Goal: Information Seeking & Learning: Learn about a topic

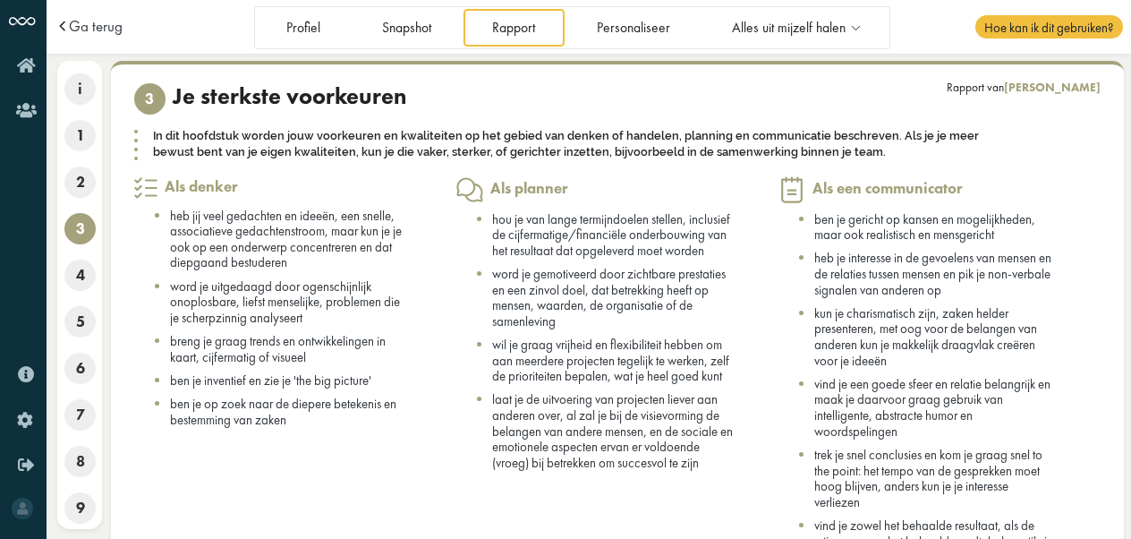
click at [122, 20] on div "Ga terug" at bounding box center [154, 26] width 198 height 15
click at [89, 30] on span "Ga terug" at bounding box center [96, 26] width 54 height 15
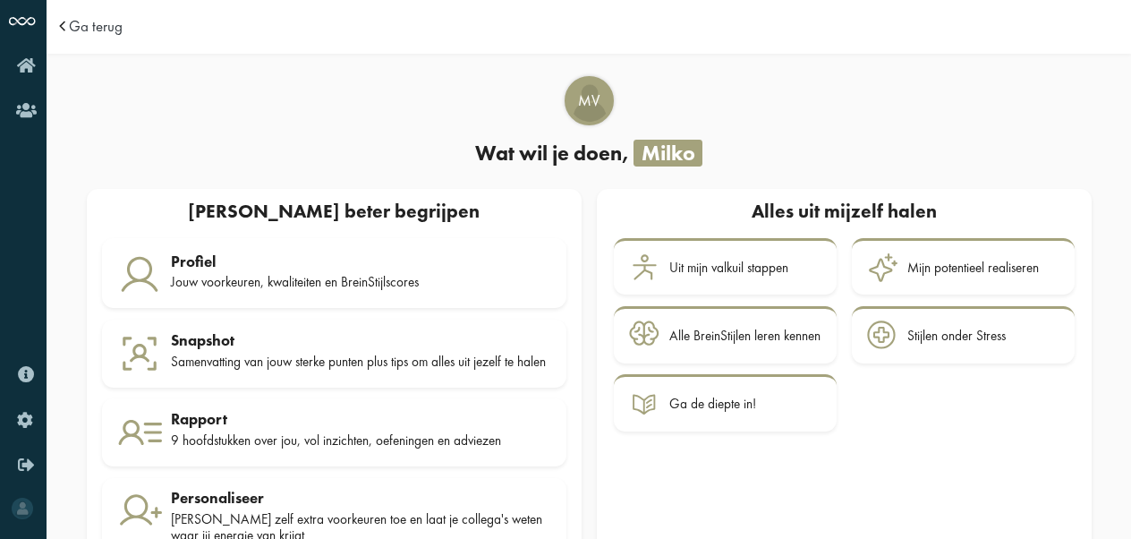
scroll to position [68, 0]
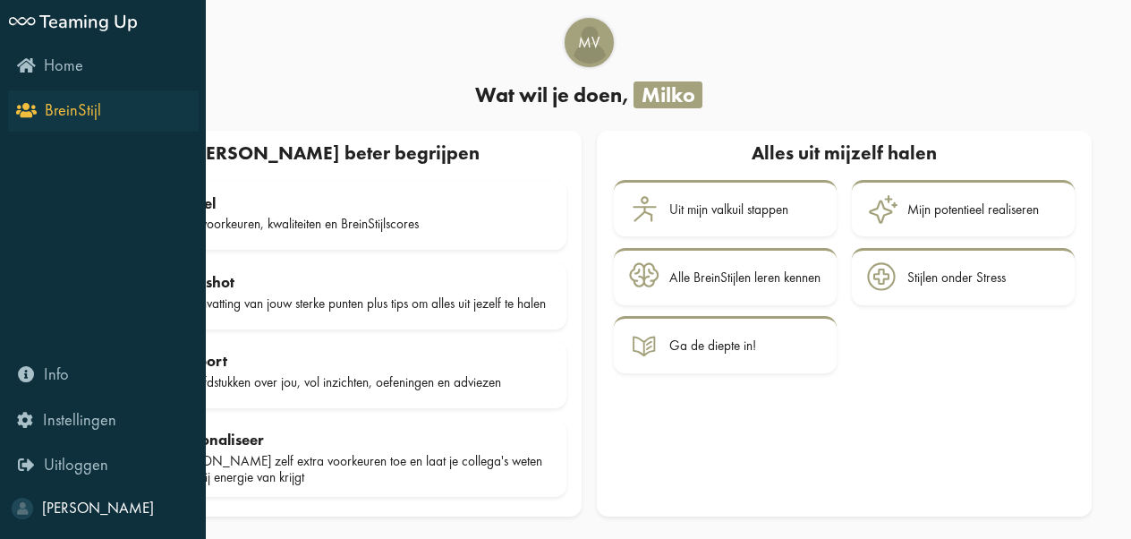
click at [36, 106] on icon "BreinStijl" at bounding box center [60, 109] width 81 height 17
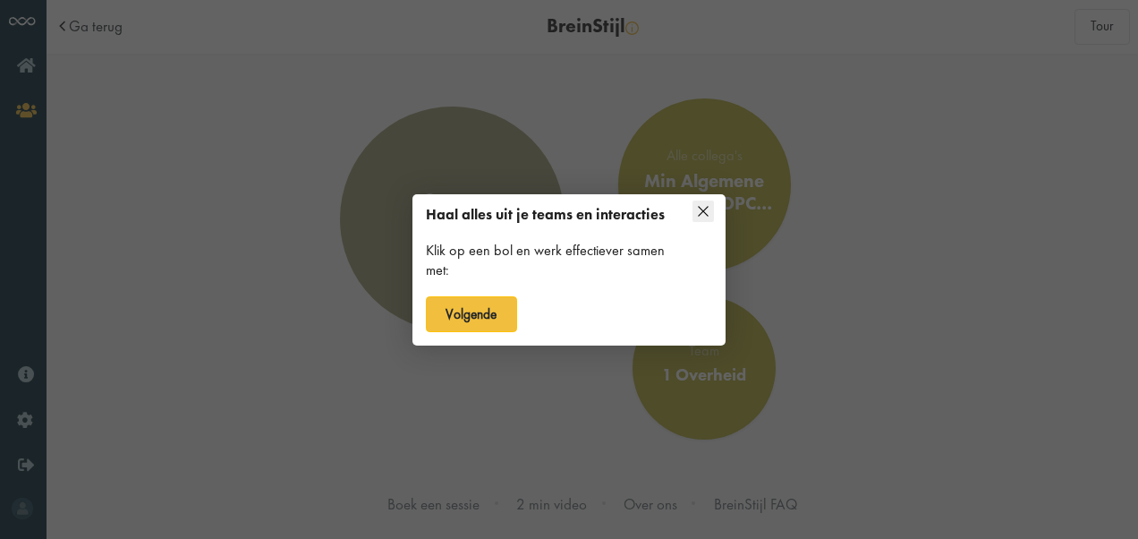
click at [705, 202] on icon at bounding box center [702, 210] width 21 height 21
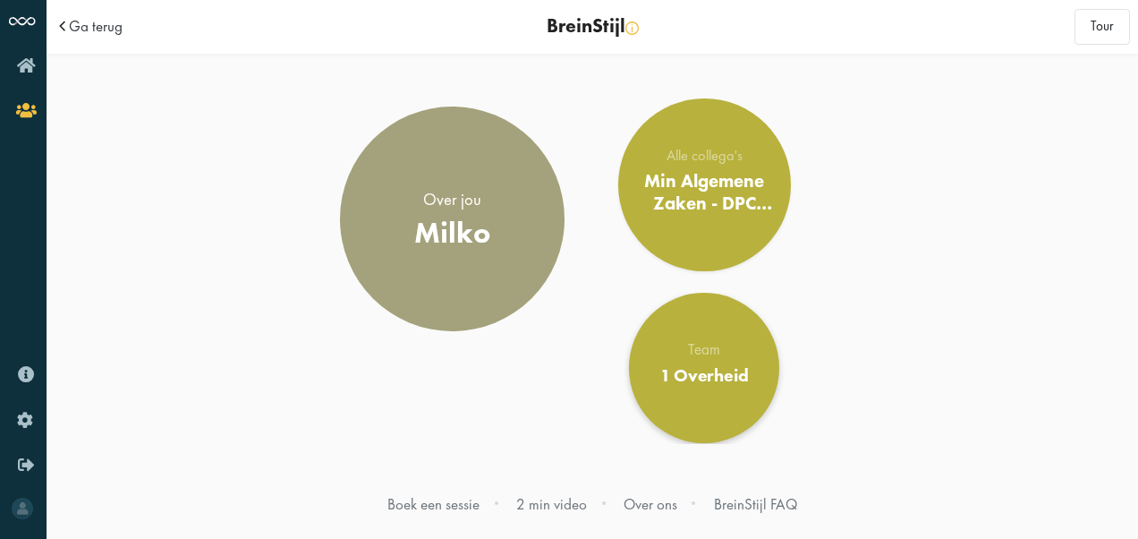
click at [696, 376] on div "1 Overheid" at bounding box center [704, 375] width 89 height 21
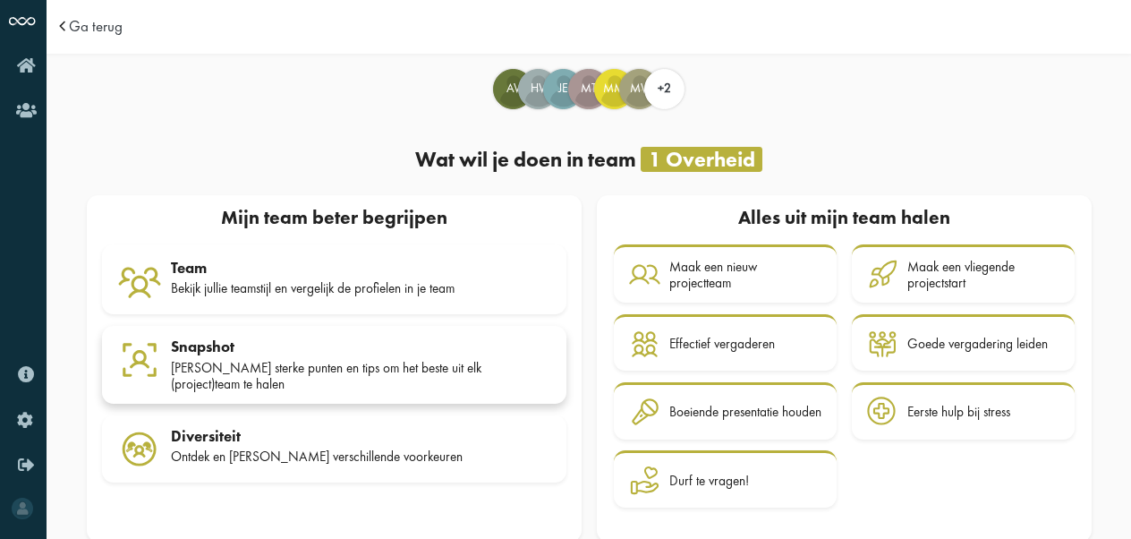
click at [399, 348] on div "Snapshot" at bounding box center [361, 346] width 380 height 18
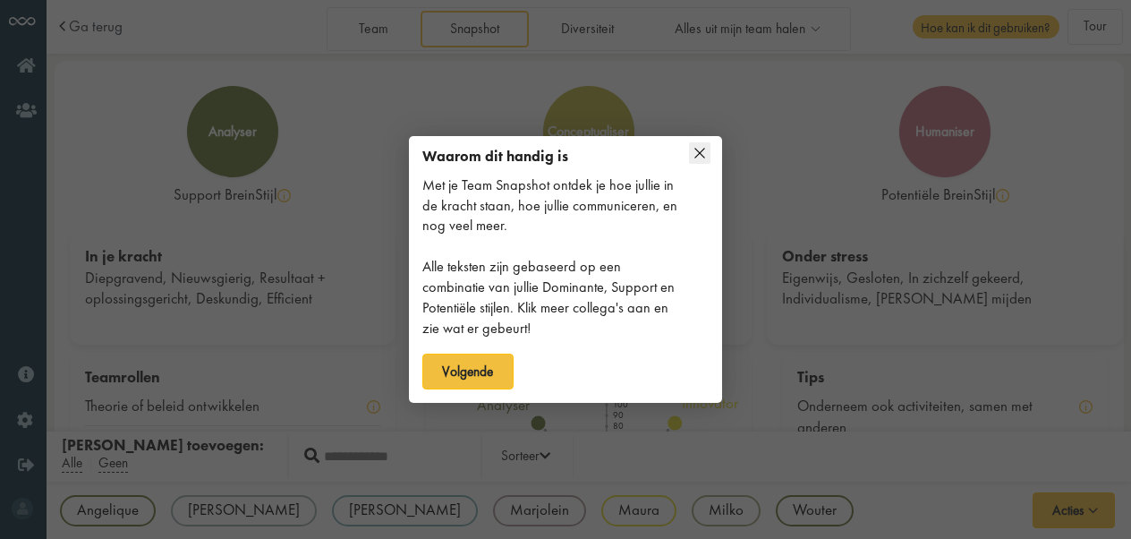
click at [700, 154] on icon at bounding box center [700, 154] width 10 height 10
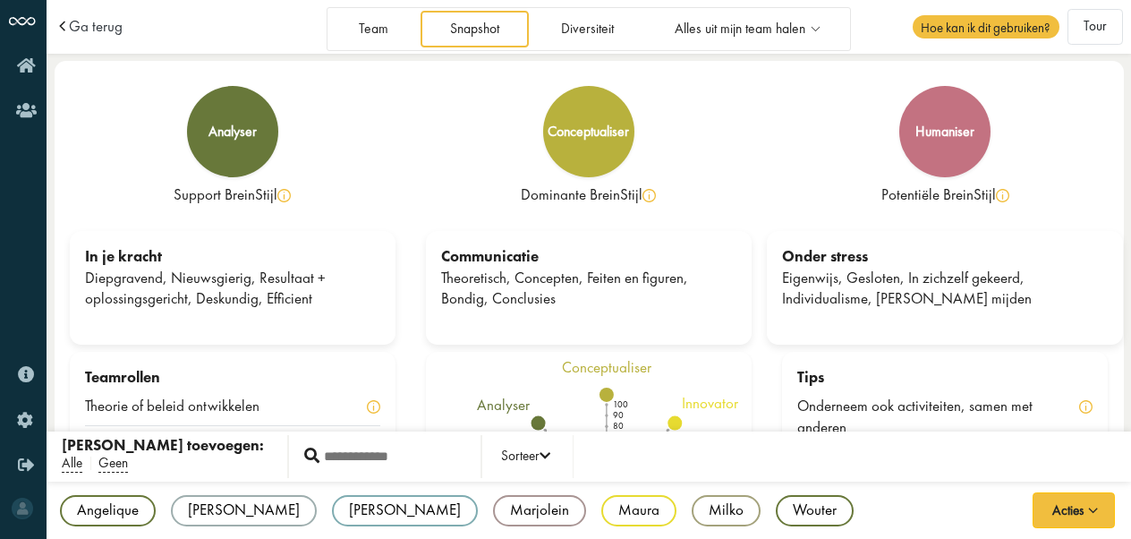
click at [700, 154] on div "conceptualiser" at bounding box center [589, 131] width 326 height 91
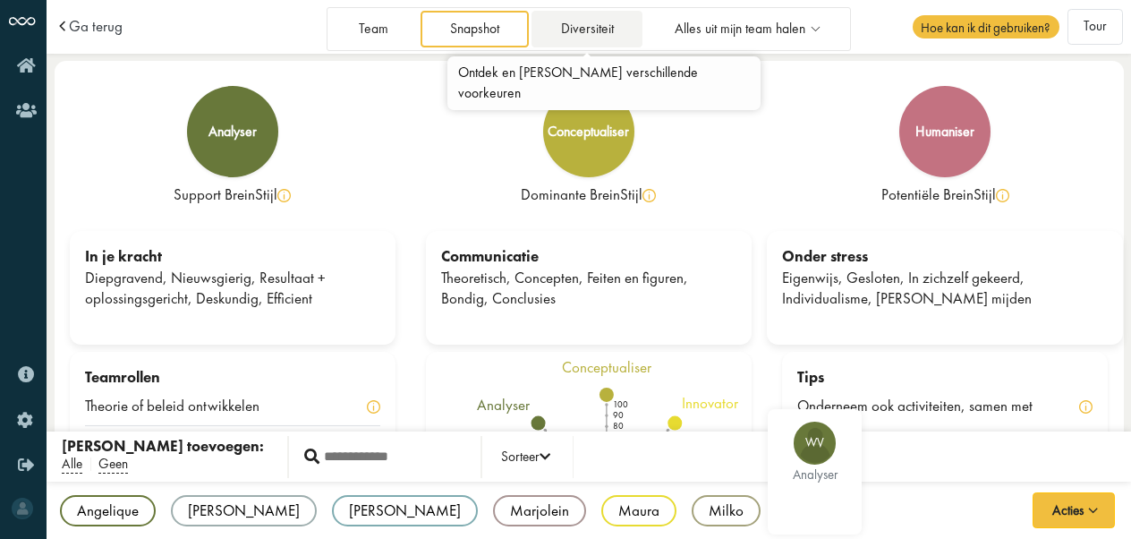
click at [587, 32] on link "Diversiteit" at bounding box center [586, 29] width 111 height 37
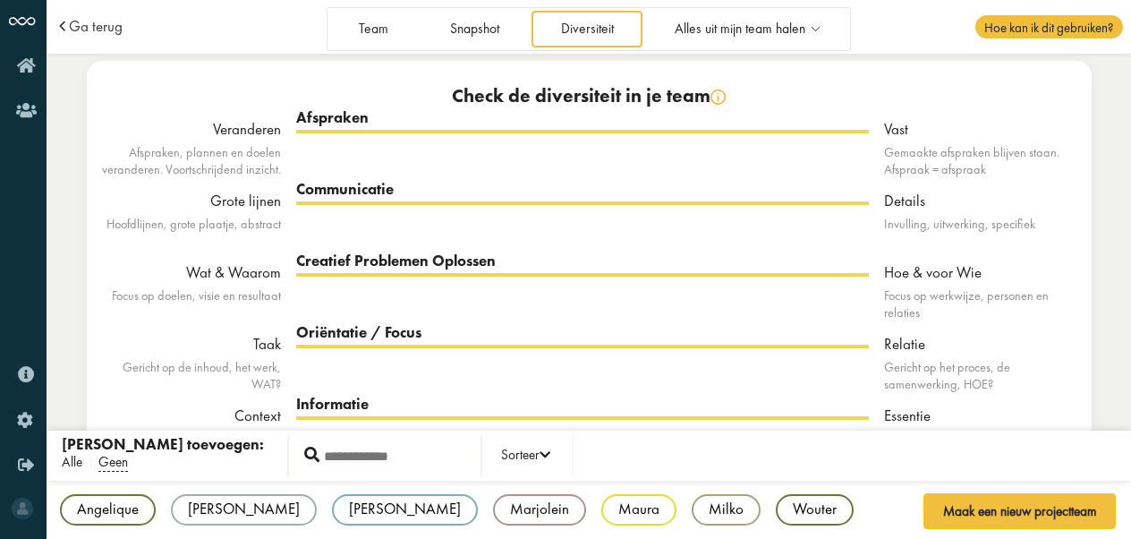
click at [77, 462] on span "Alle" at bounding box center [72, 463] width 21 height 19
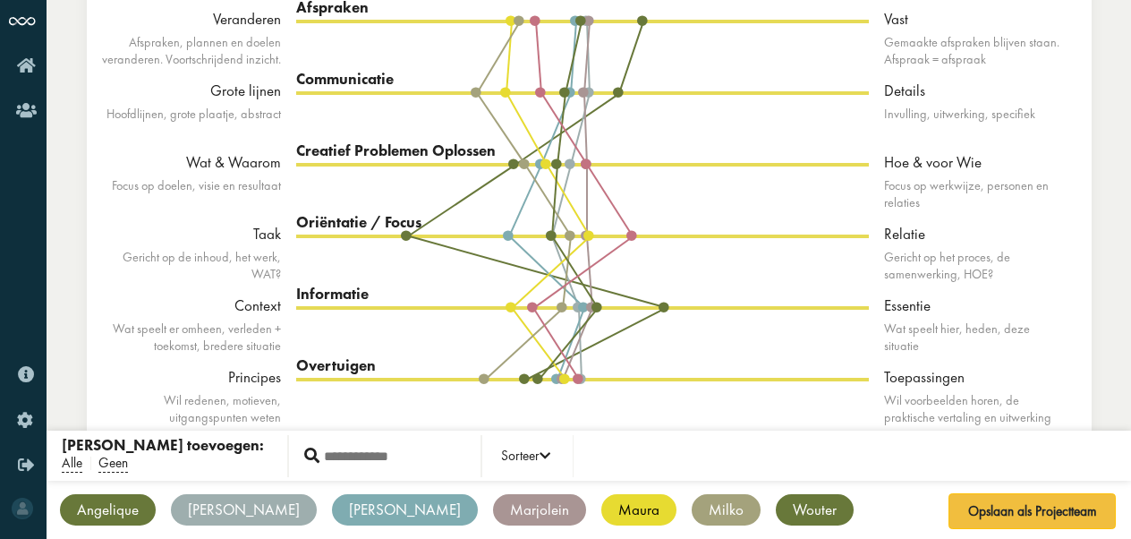
scroll to position [111, 0]
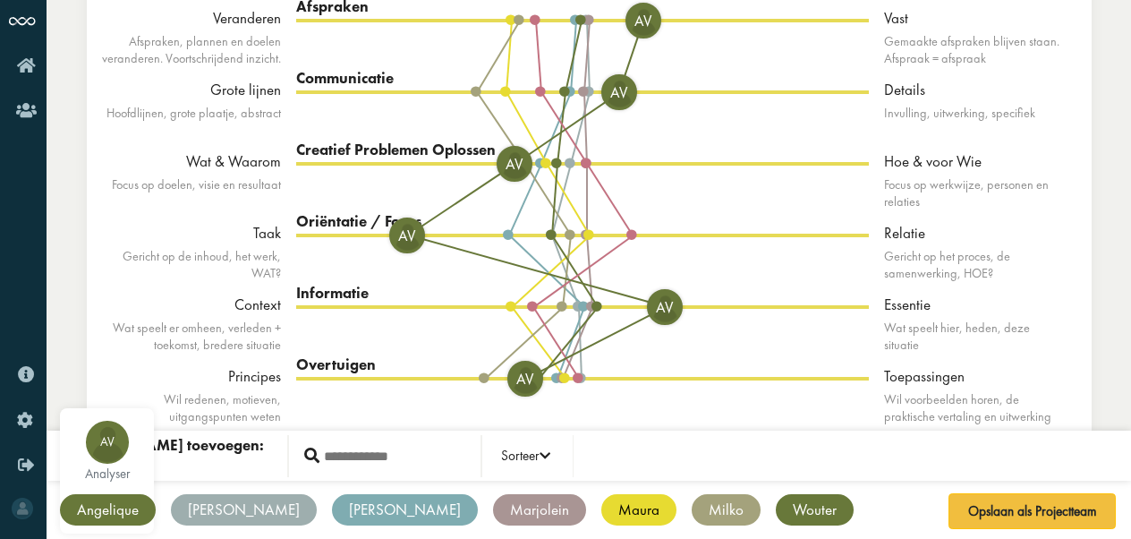
click at [123, 506] on div "Angelique" at bounding box center [108, 509] width 96 height 31
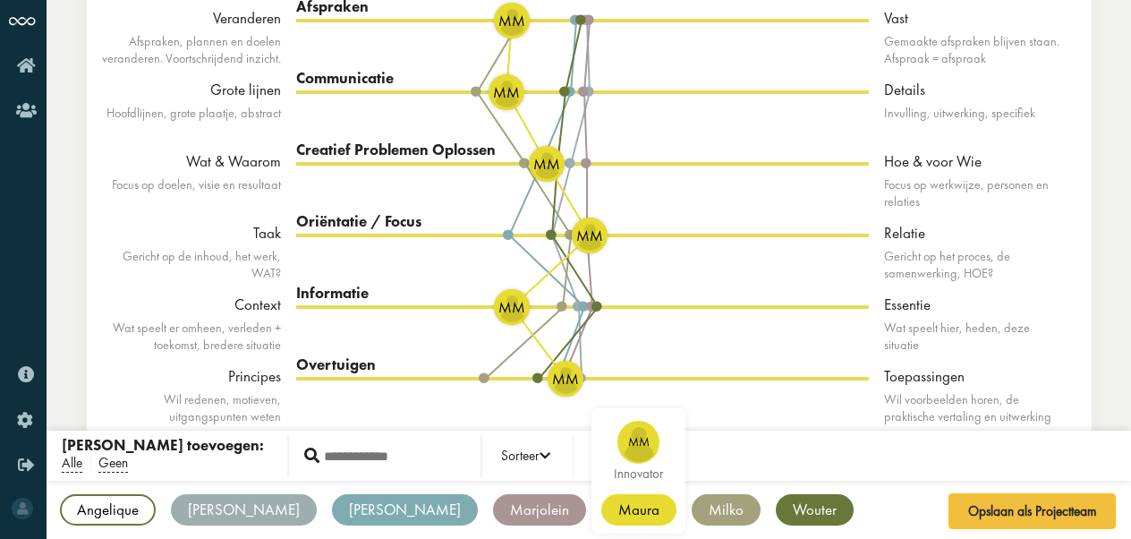
click at [601, 506] on div "Maura" at bounding box center [638, 509] width 75 height 31
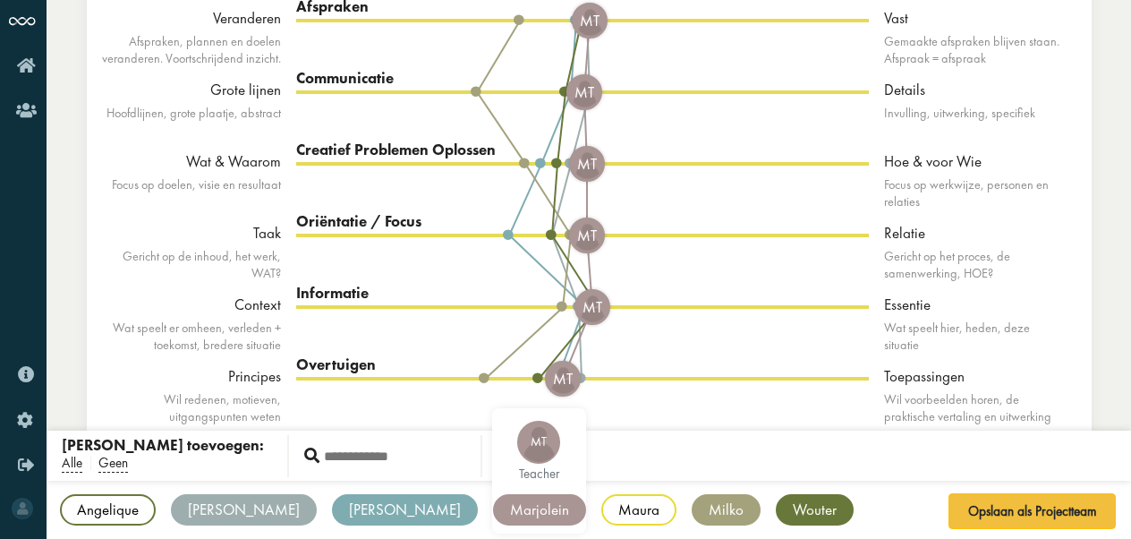
click at [493, 500] on div "Marjolein" at bounding box center [539, 509] width 93 height 31
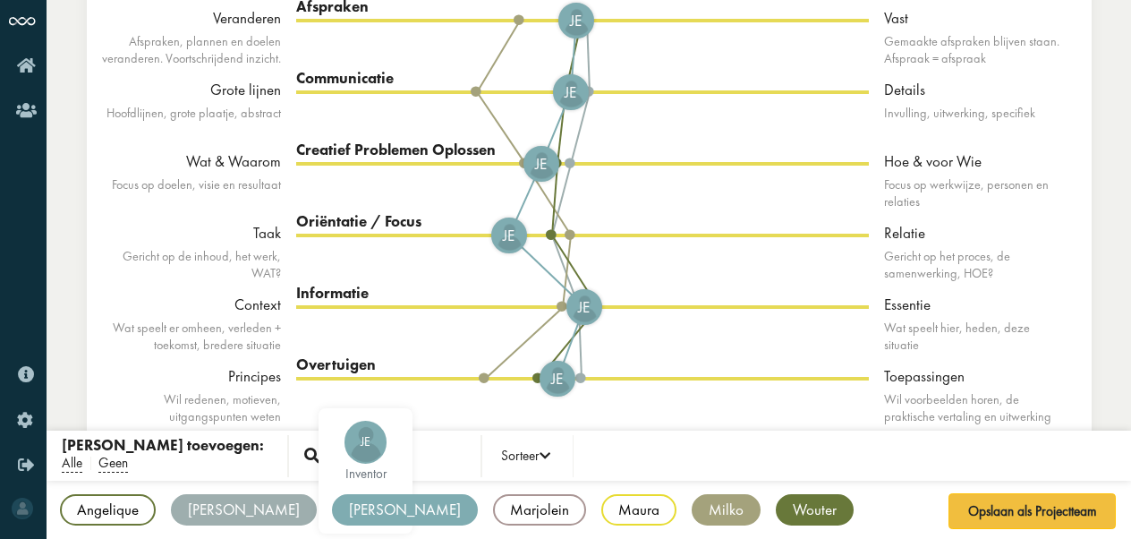
click at [332, 505] on div "[PERSON_NAME]" at bounding box center [405, 509] width 146 height 31
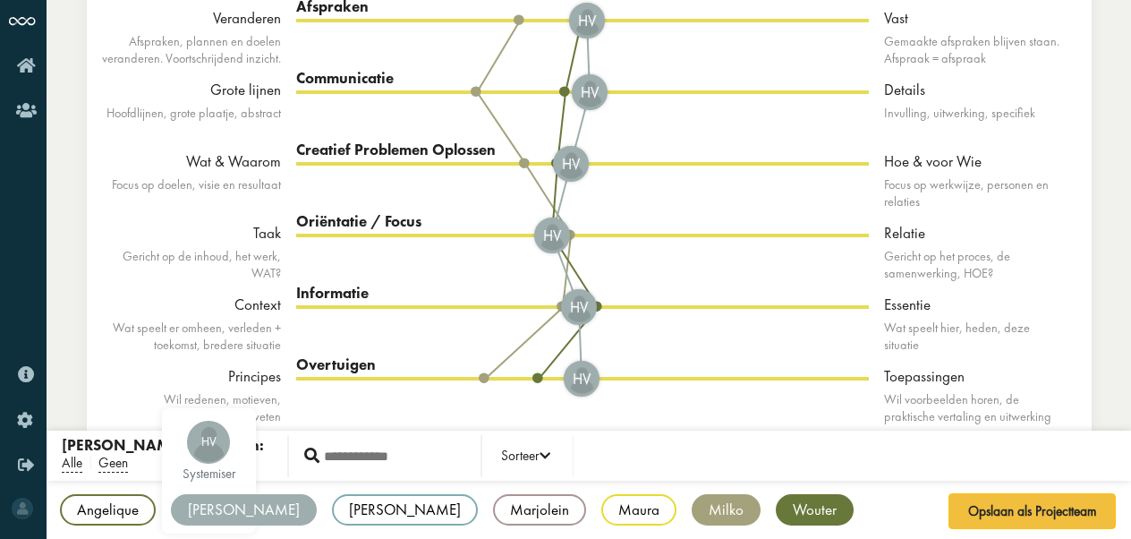
click at [229, 505] on div "[PERSON_NAME]" at bounding box center [244, 509] width 146 height 31
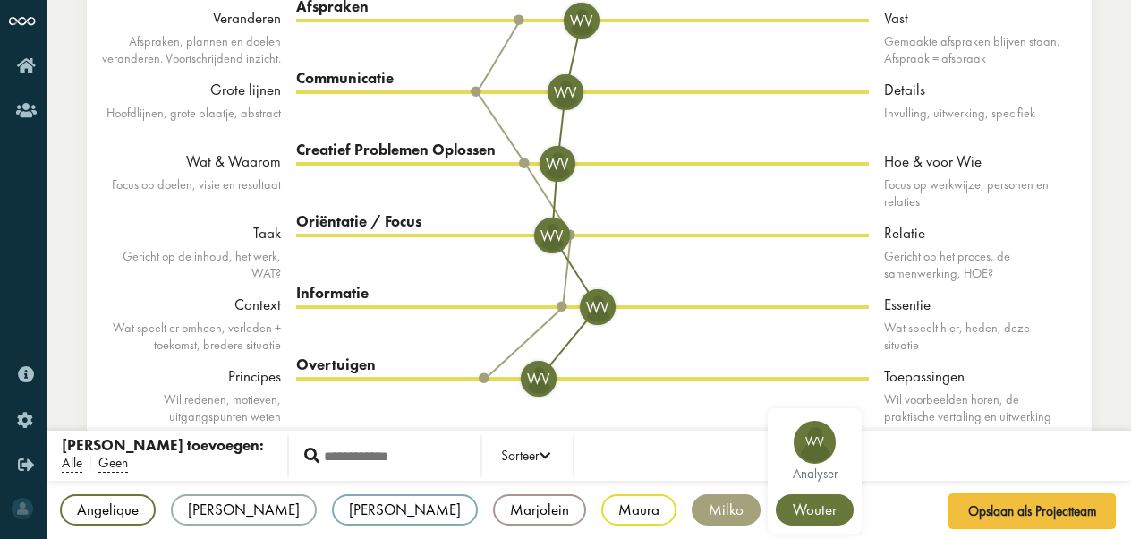
click at [776, 507] on div "Wouter" at bounding box center [815, 509] width 78 height 31
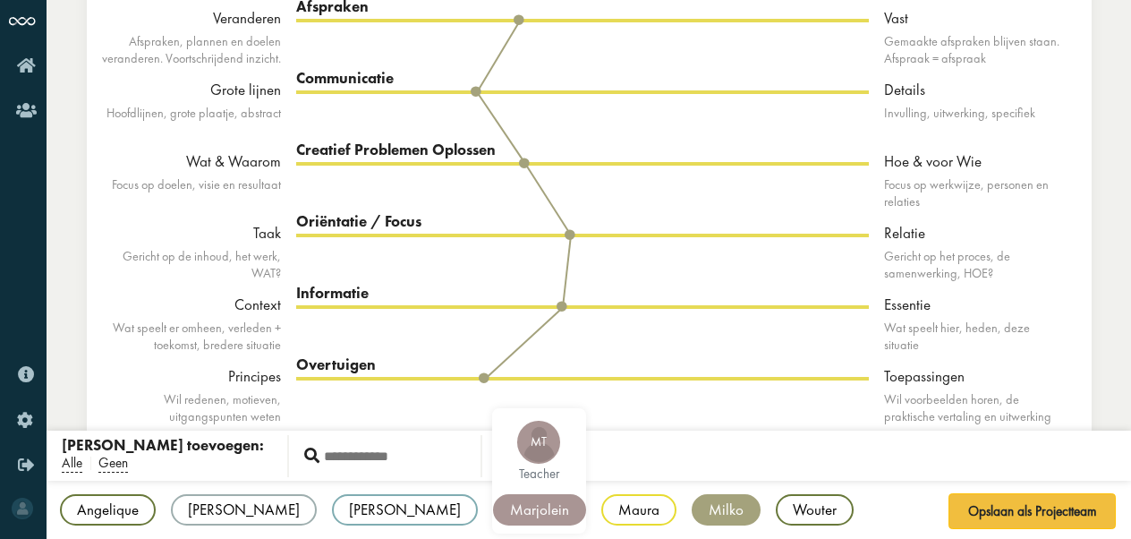
click at [493, 505] on div "Marjolein" at bounding box center [539, 509] width 93 height 31
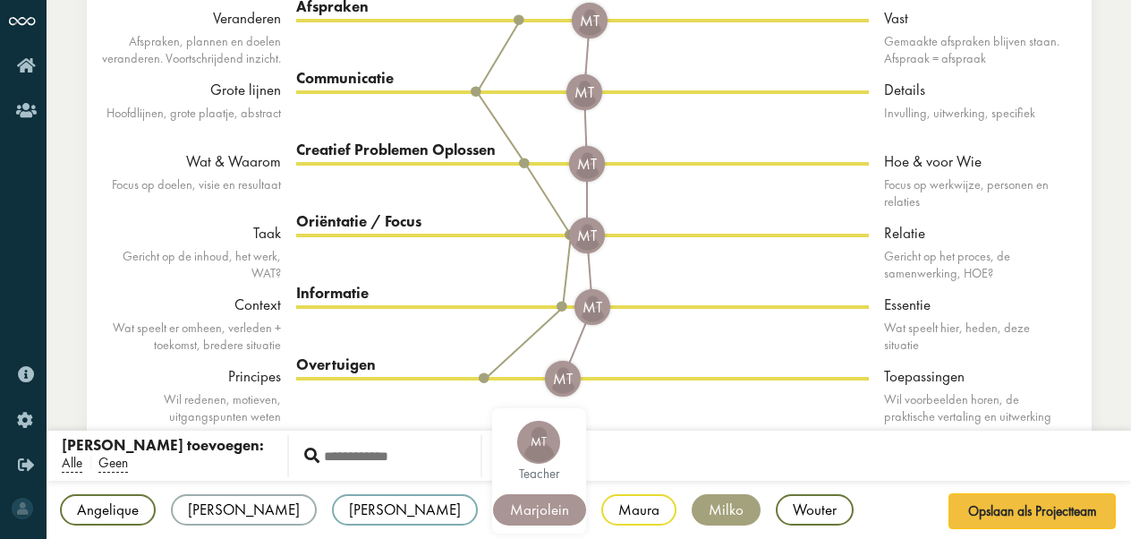
click at [493, 505] on div "Marjolein" at bounding box center [539, 509] width 93 height 31
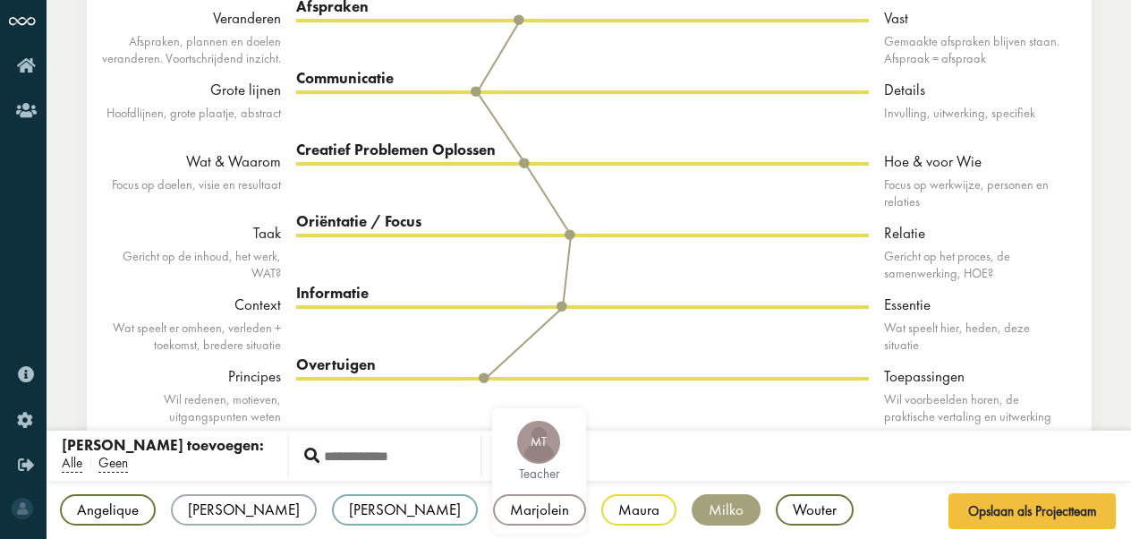
click at [493, 505] on div "Marjolein" at bounding box center [539, 509] width 93 height 31
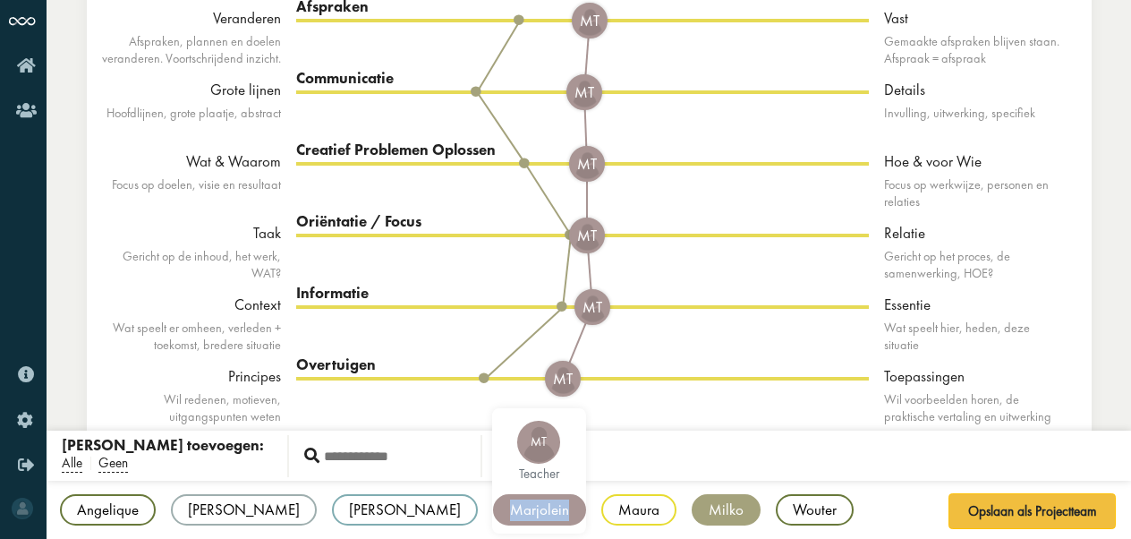
click at [493, 505] on div "Marjolein" at bounding box center [539, 509] width 93 height 31
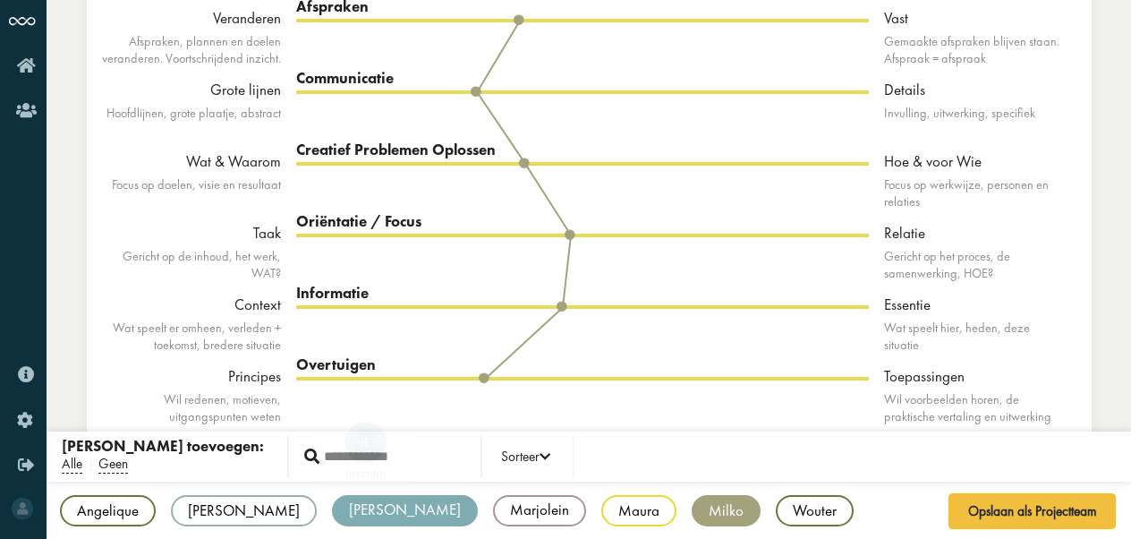
drag, startPoint x: 403, startPoint y: 505, endPoint x: 301, endPoint y: 516, distance: 101.8
click at [332, 516] on div "[PERSON_NAME]" at bounding box center [405, 510] width 146 height 31
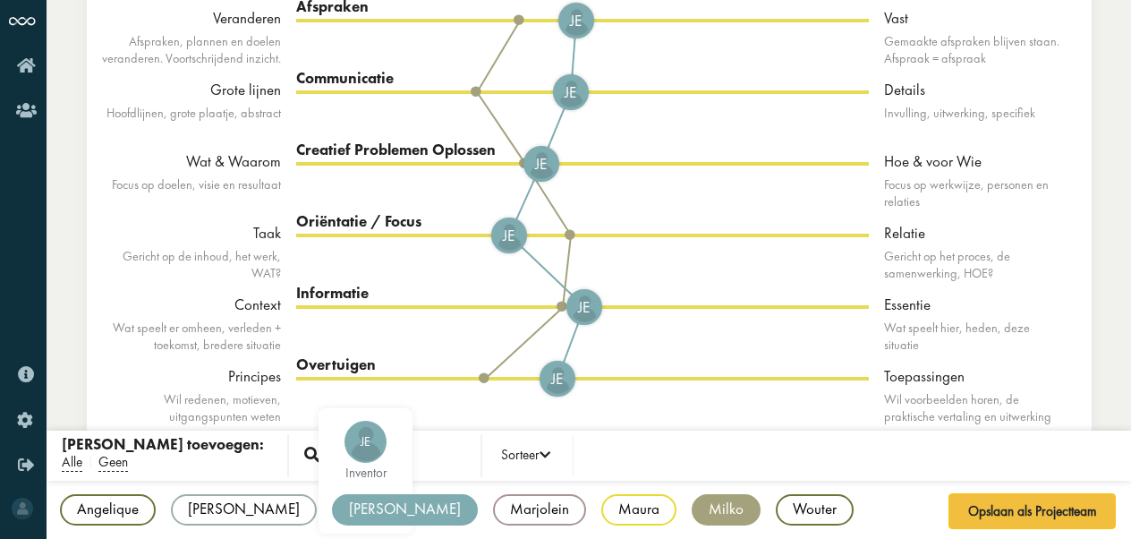
click at [332, 516] on div "[PERSON_NAME]" at bounding box center [405, 509] width 146 height 31
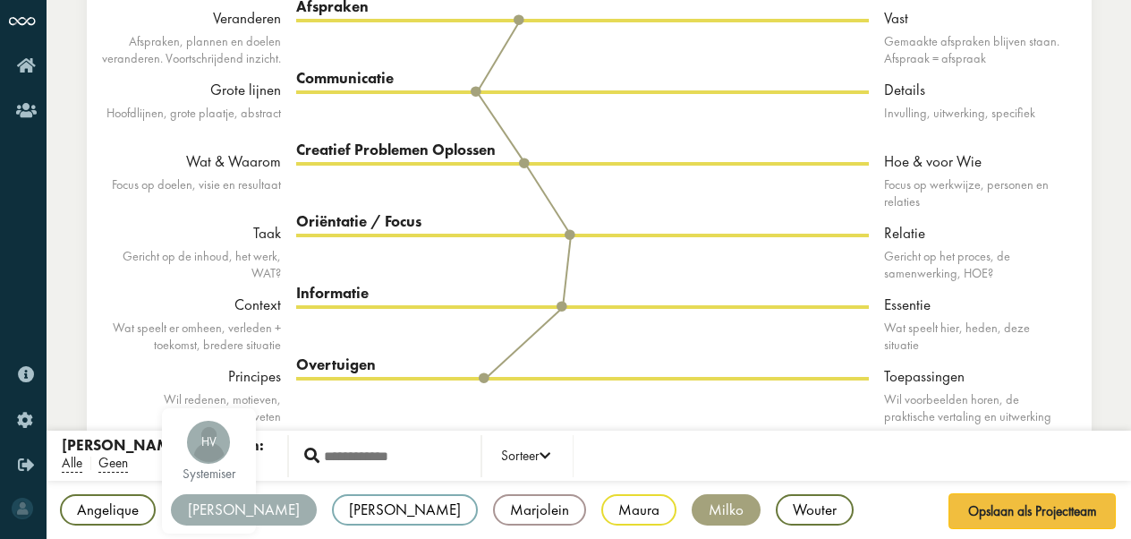
click at [234, 514] on div "[PERSON_NAME]" at bounding box center [244, 509] width 146 height 31
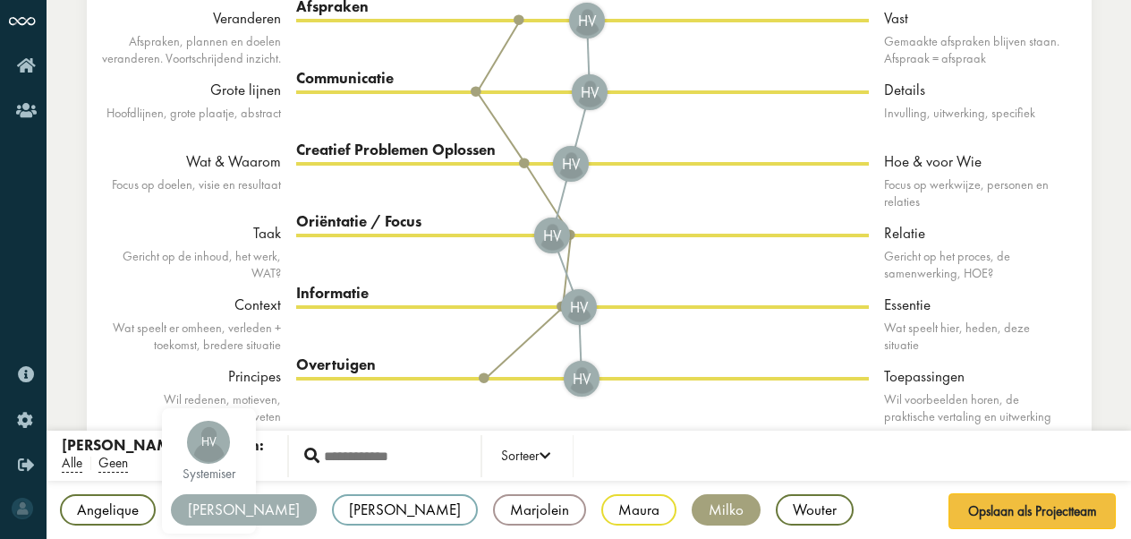
click at [234, 514] on div "[PERSON_NAME]" at bounding box center [244, 509] width 146 height 31
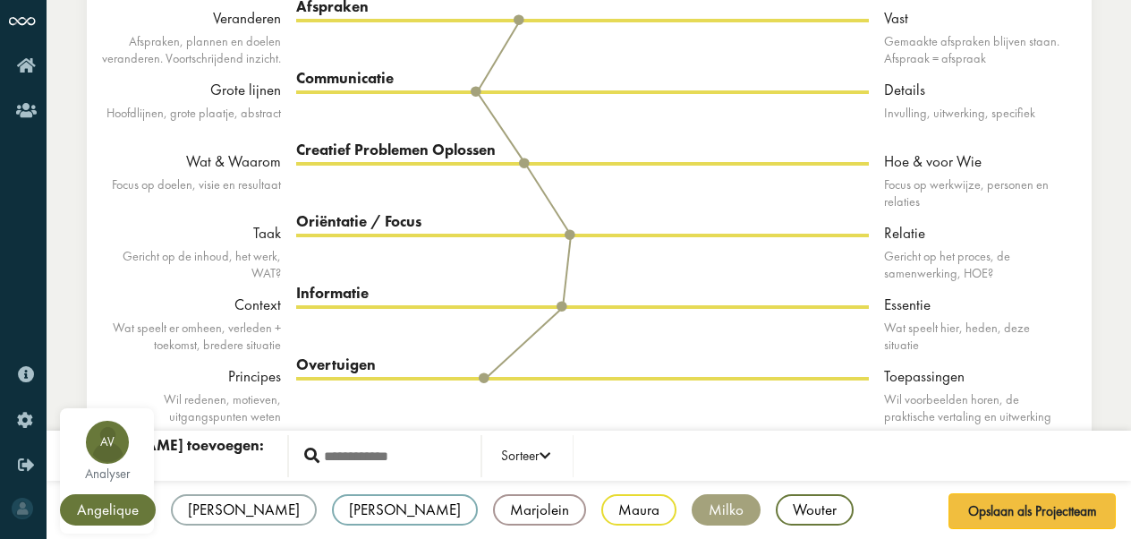
click at [111, 514] on div "Angelique" at bounding box center [108, 509] width 96 height 31
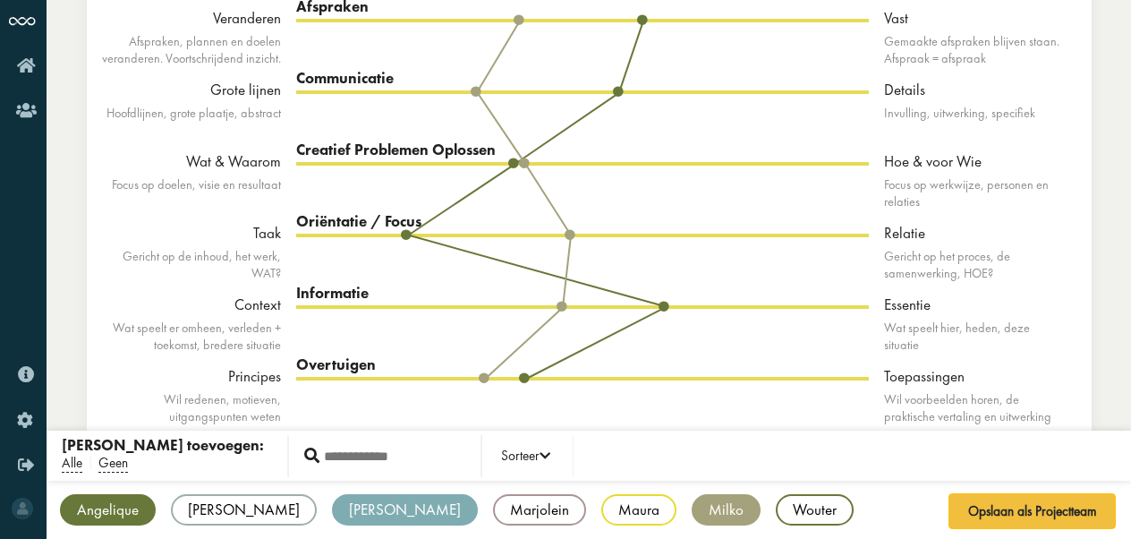
click at [332, 503] on div "[PERSON_NAME]" at bounding box center [405, 509] width 146 height 31
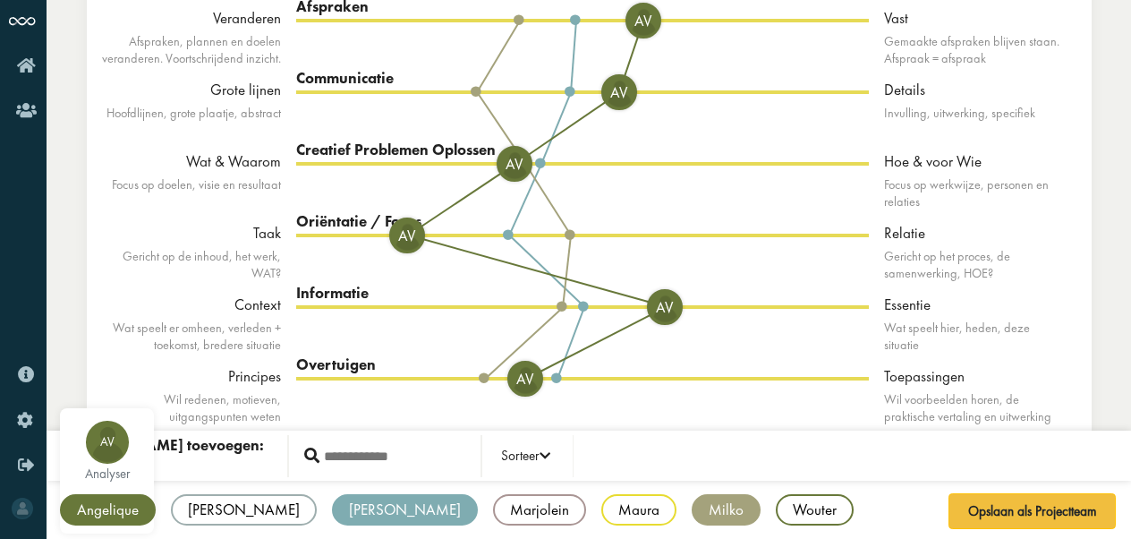
click at [122, 507] on div "Angelique" at bounding box center [108, 509] width 96 height 31
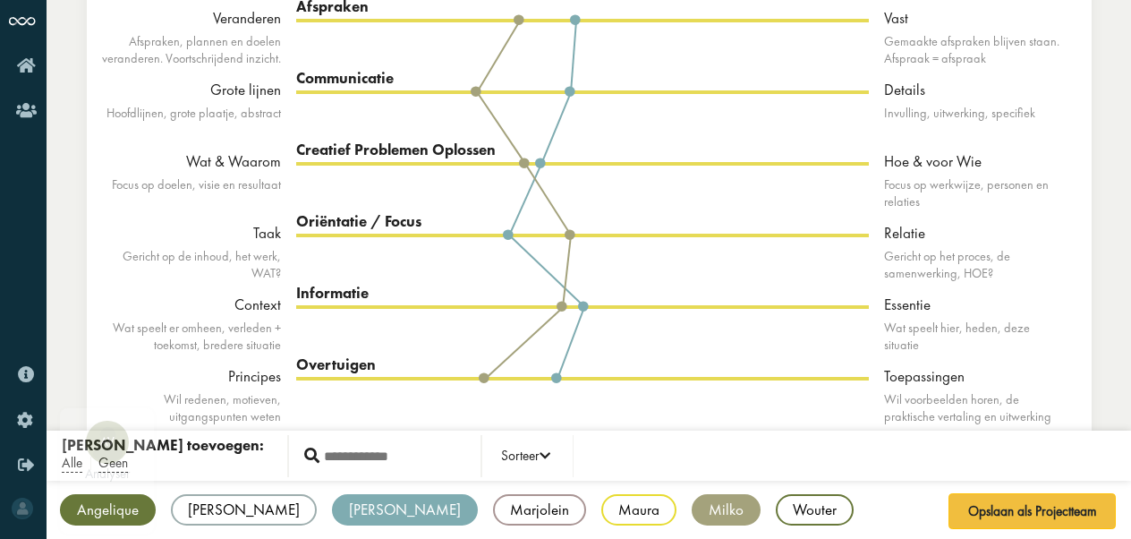
click at [115, 515] on div "Angelique" at bounding box center [108, 509] width 96 height 31
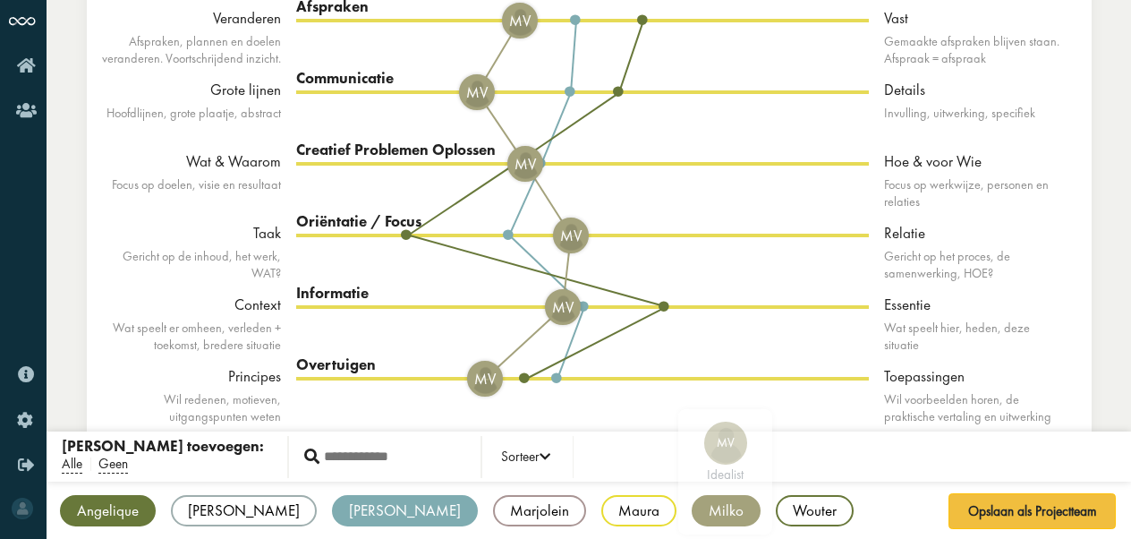
click at [692, 515] on div "Milko" at bounding box center [726, 510] width 69 height 31
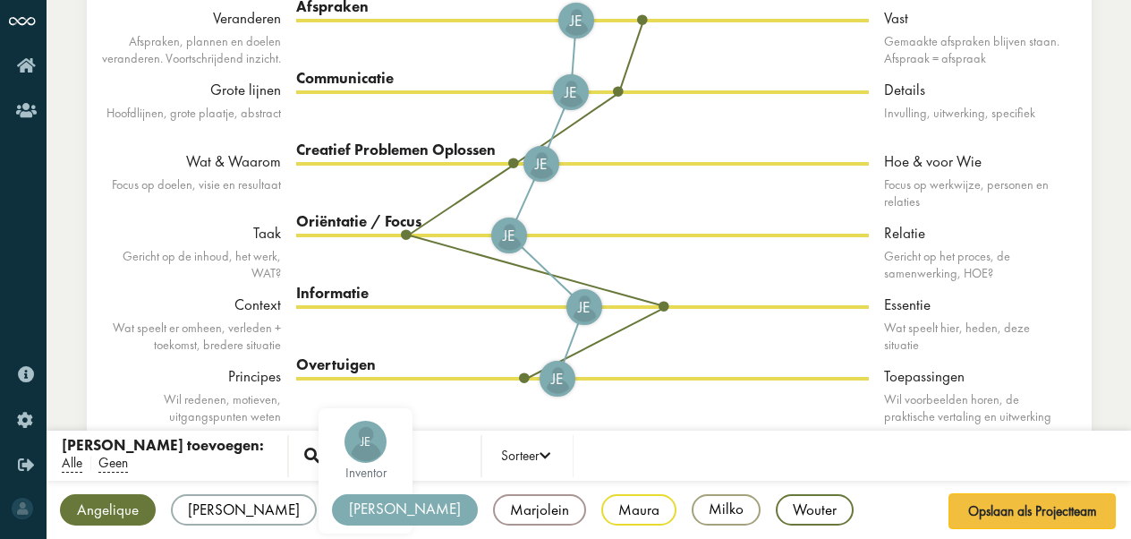
click at [332, 510] on div "[PERSON_NAME]" at bounding box center [405, 509] width 146 height 31
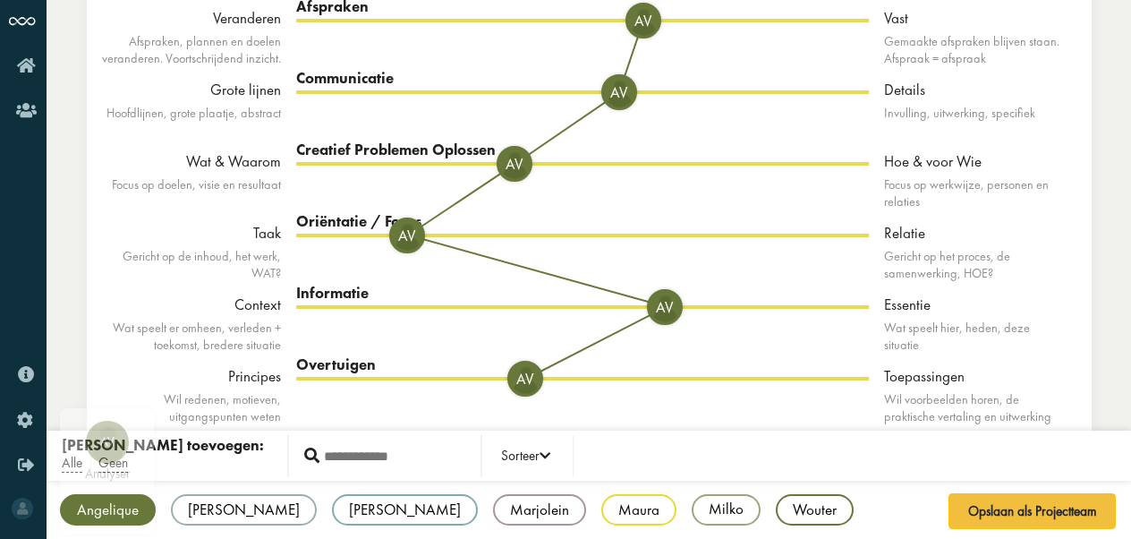
click at [129, 504] on div "Angelique" at bounding box center [108, 509] width 96 height 31
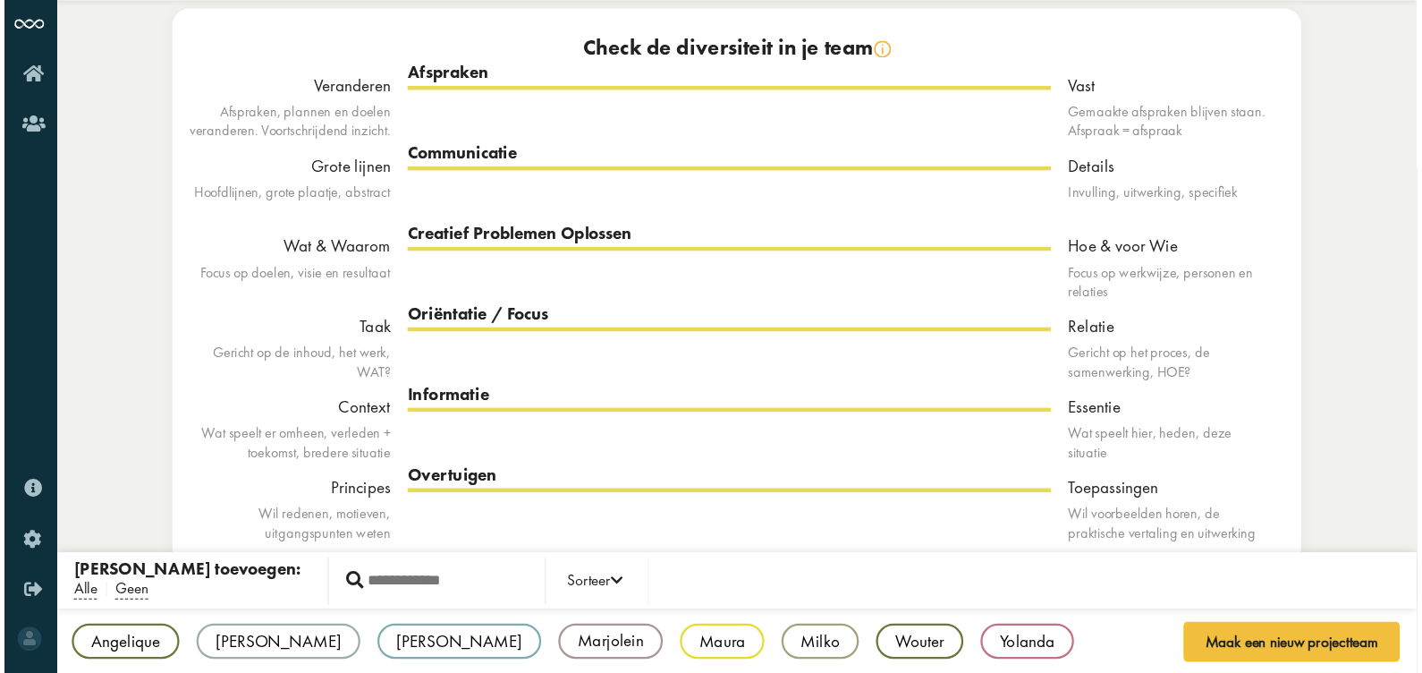
scroll to position [0, 0]
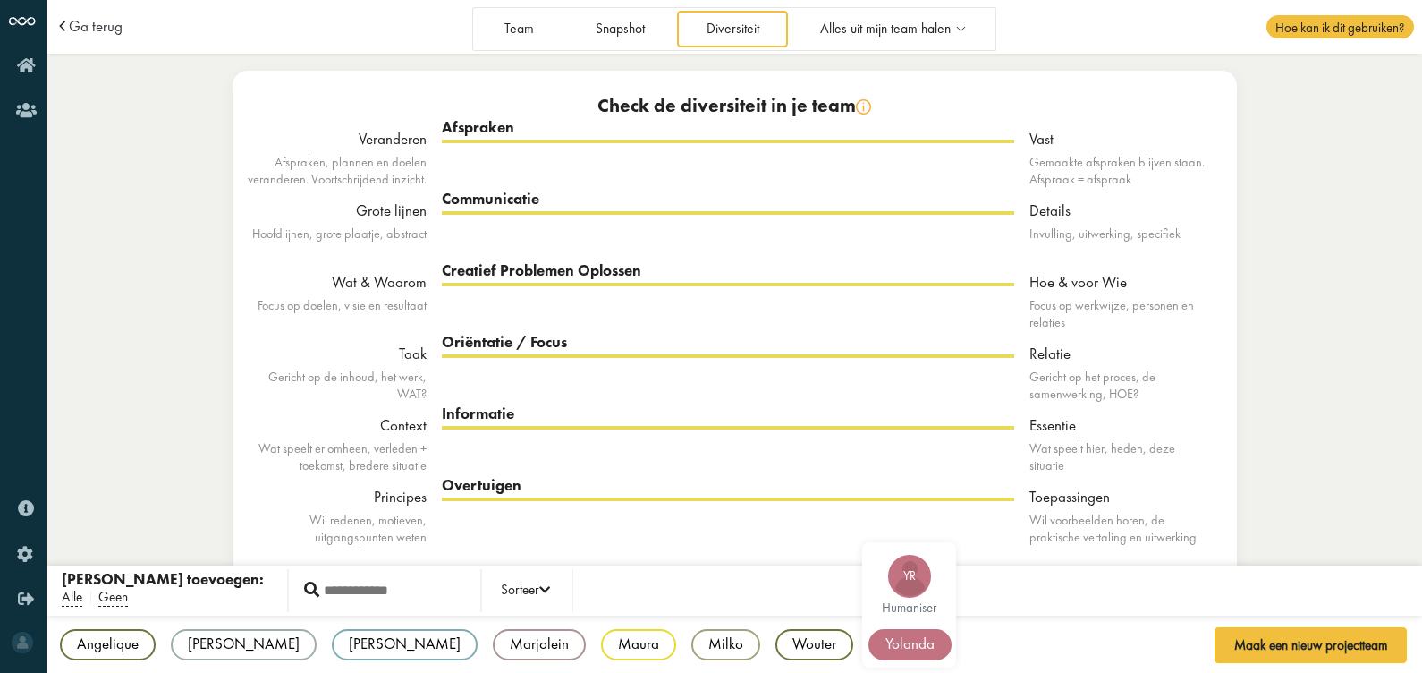
click at [869, 538] on div "Yolanda" at bounding box center [910, 644] width 83 height 31
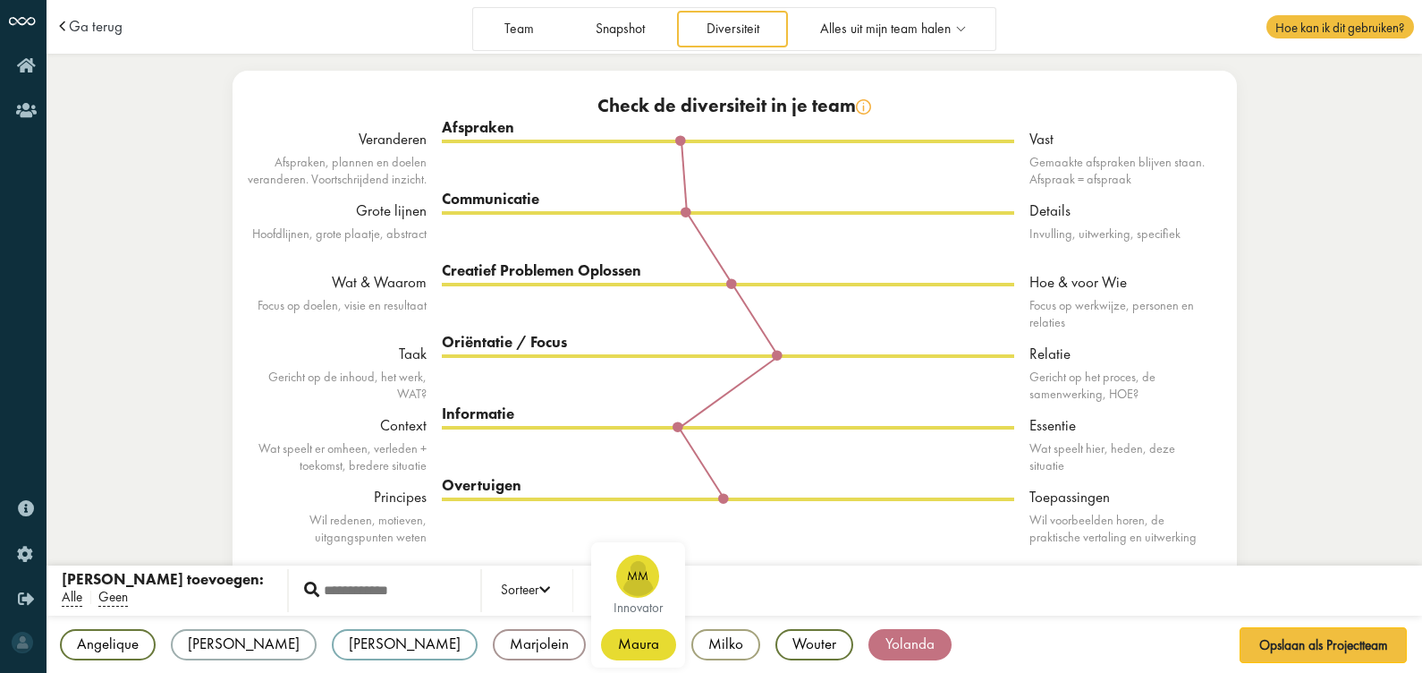
click at [601, 538] on div "Maura" at bounding box center [638, 644] width 75 height 31
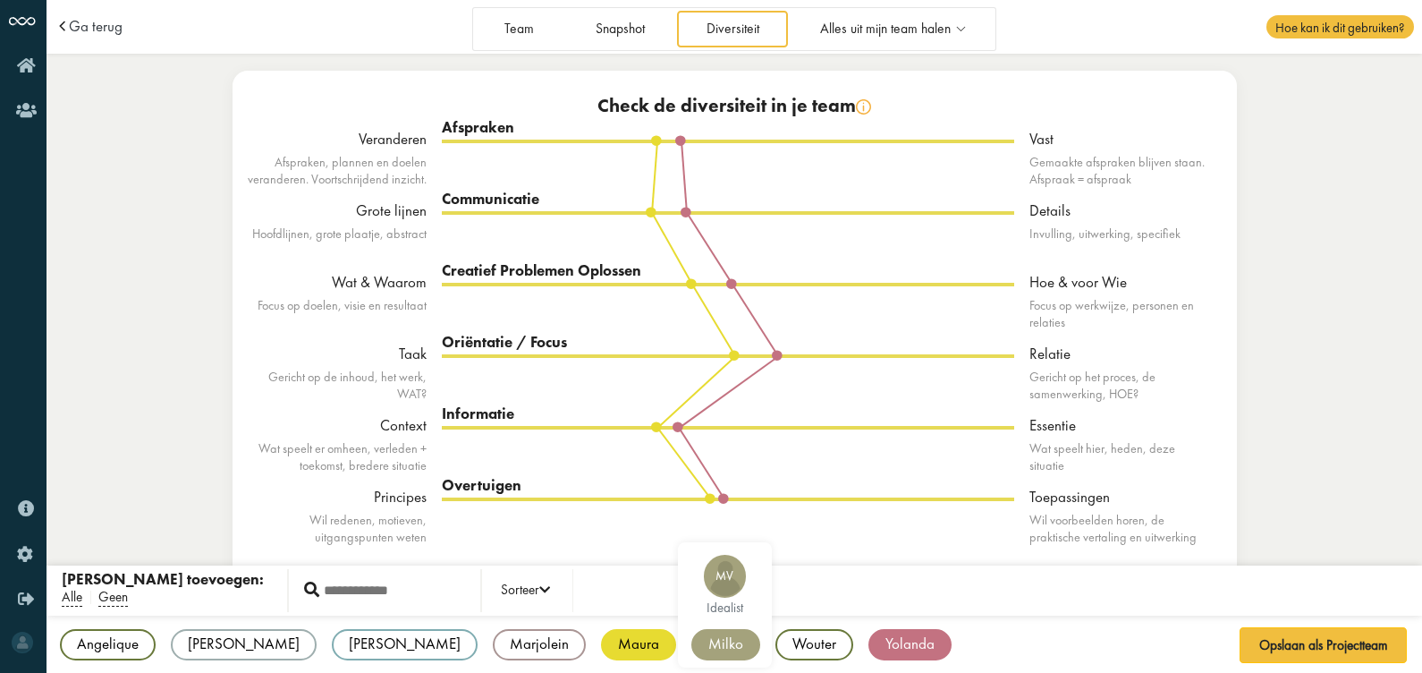
click at [692, 538] on div "Milko" at bounding box center [726, 644] width 69 height 31
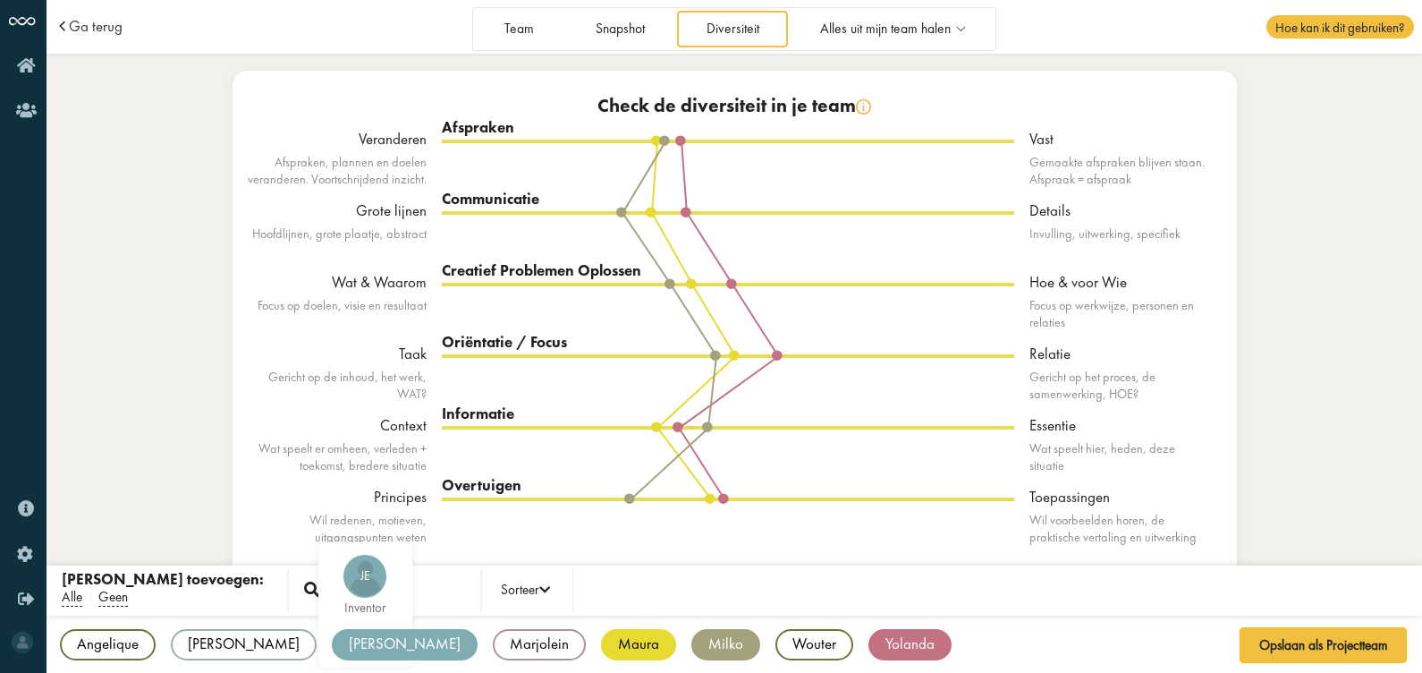
click at [332, 538] on div "[PERSON_NAME]" at bounding box center [405, 644] width 146 height 31
click at [72, 538] on span "Alle" at bounding box center [72, 597] width 21 height 19
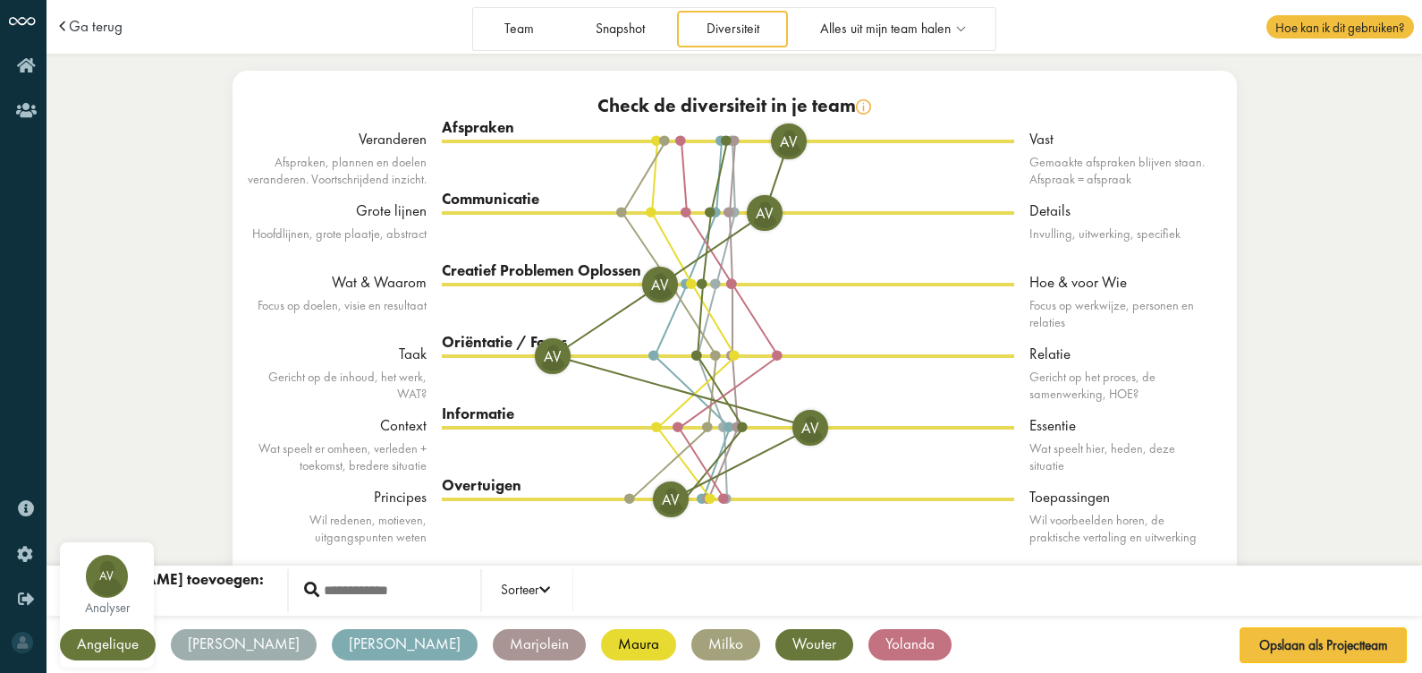
click at [100, 538] on div "Angelique" at bounding box center [108, 644] width 96 height 31
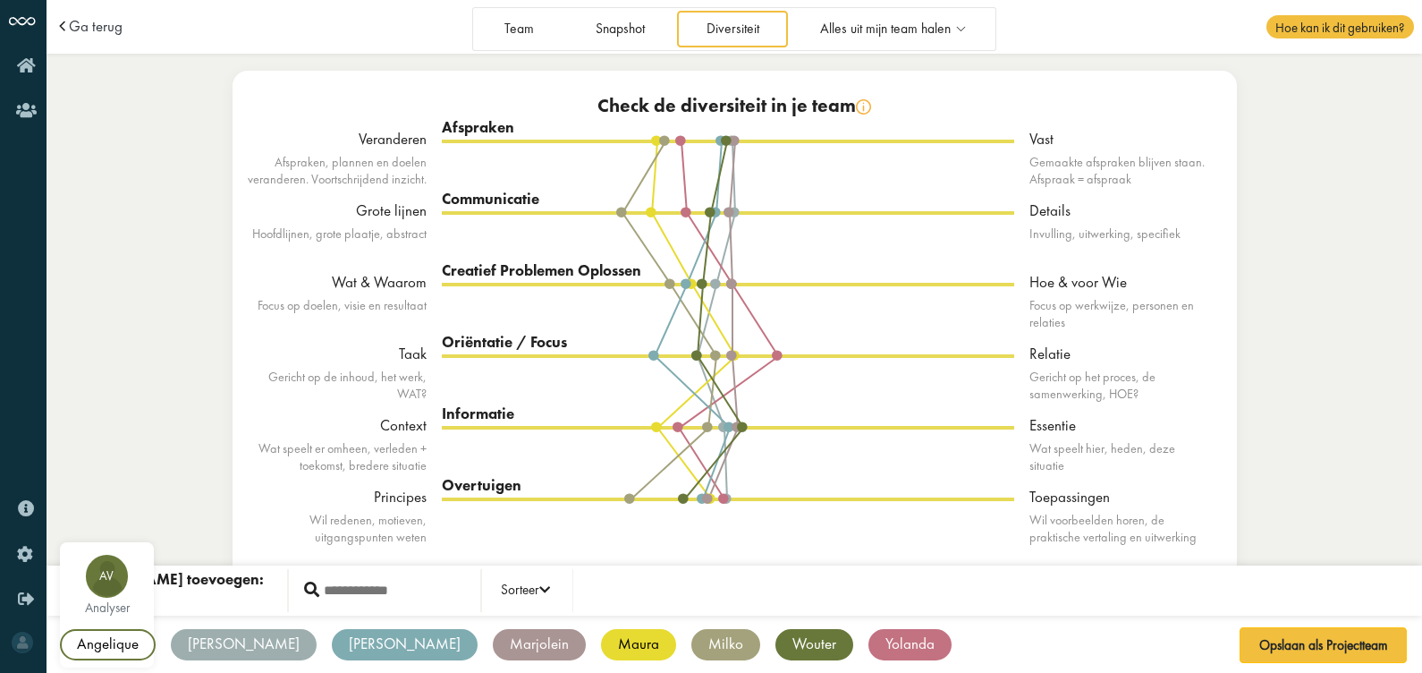
click at [100, 538] on div "Angelique" at bounding box center [108, 644] width 96 height 31
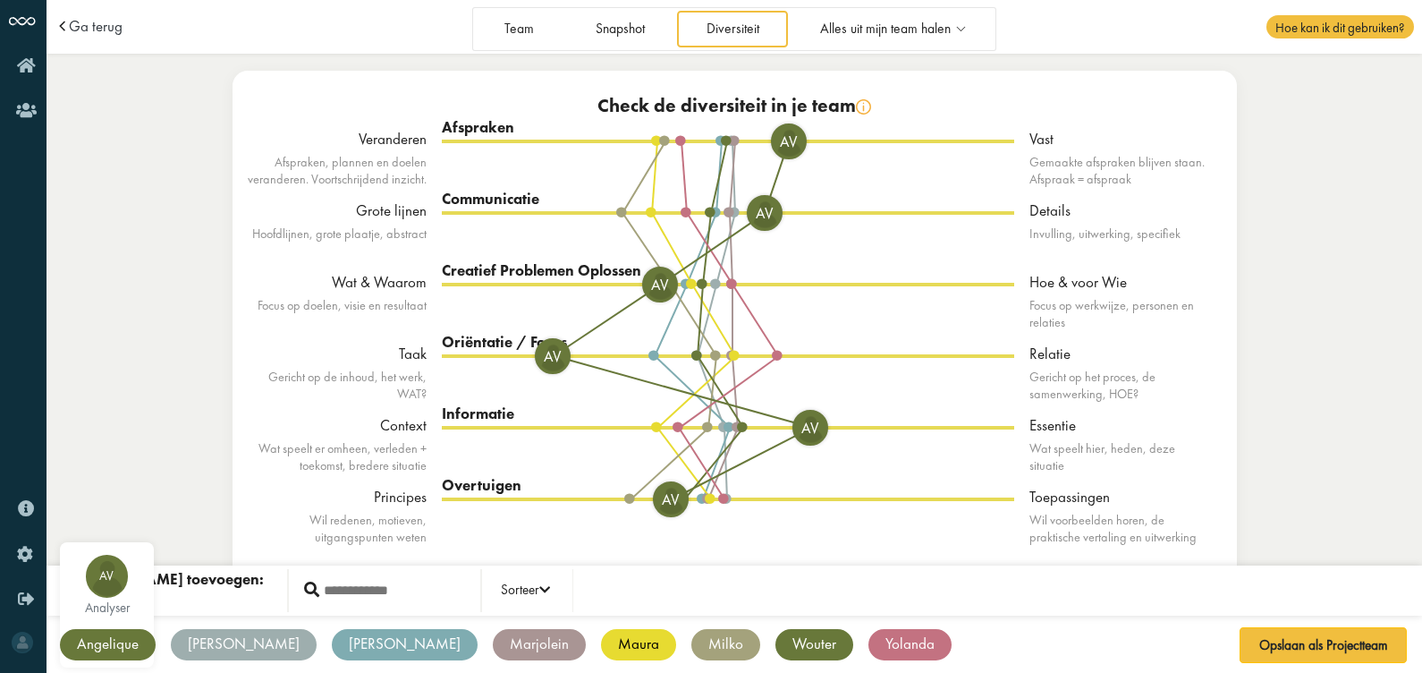
click at [100, 538] on div "Angelique" at bounding box center [108, 644] width 96 height 31
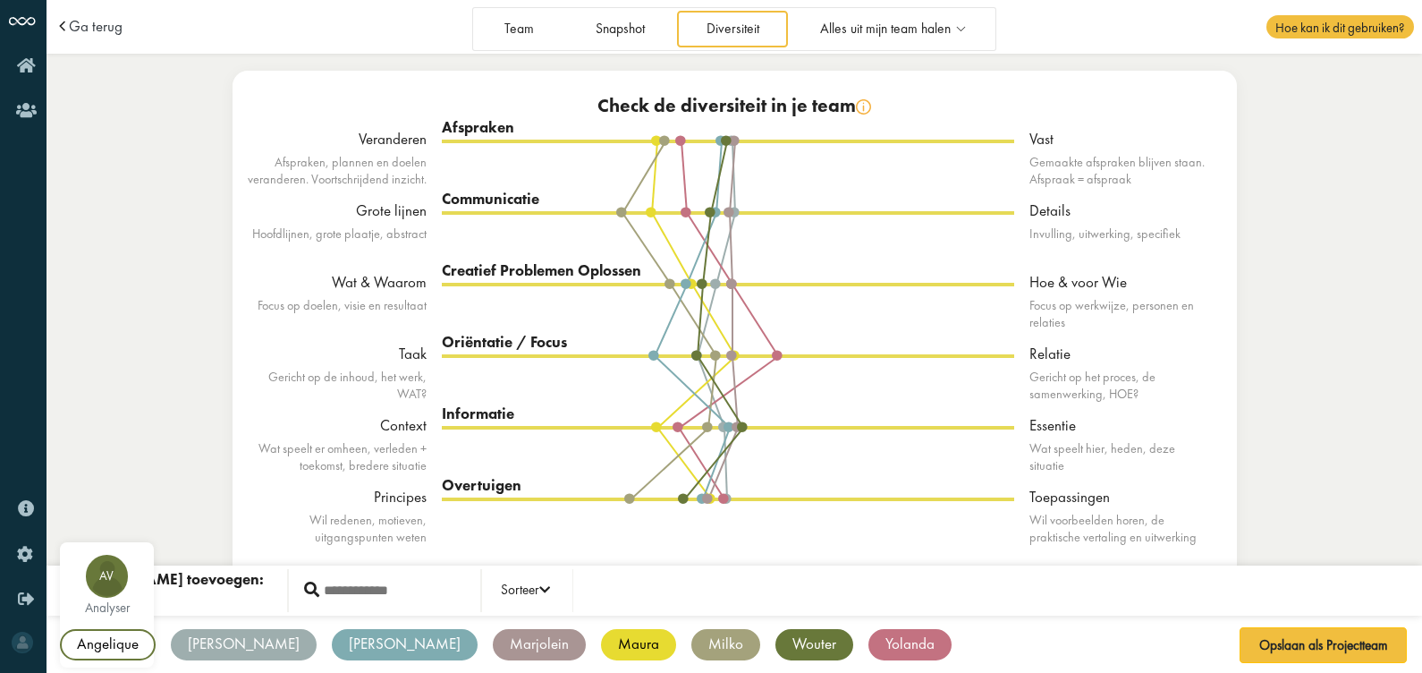
click at [100, 538] on div "Angelique" at bounding box center [108, 644] width 96 height 31
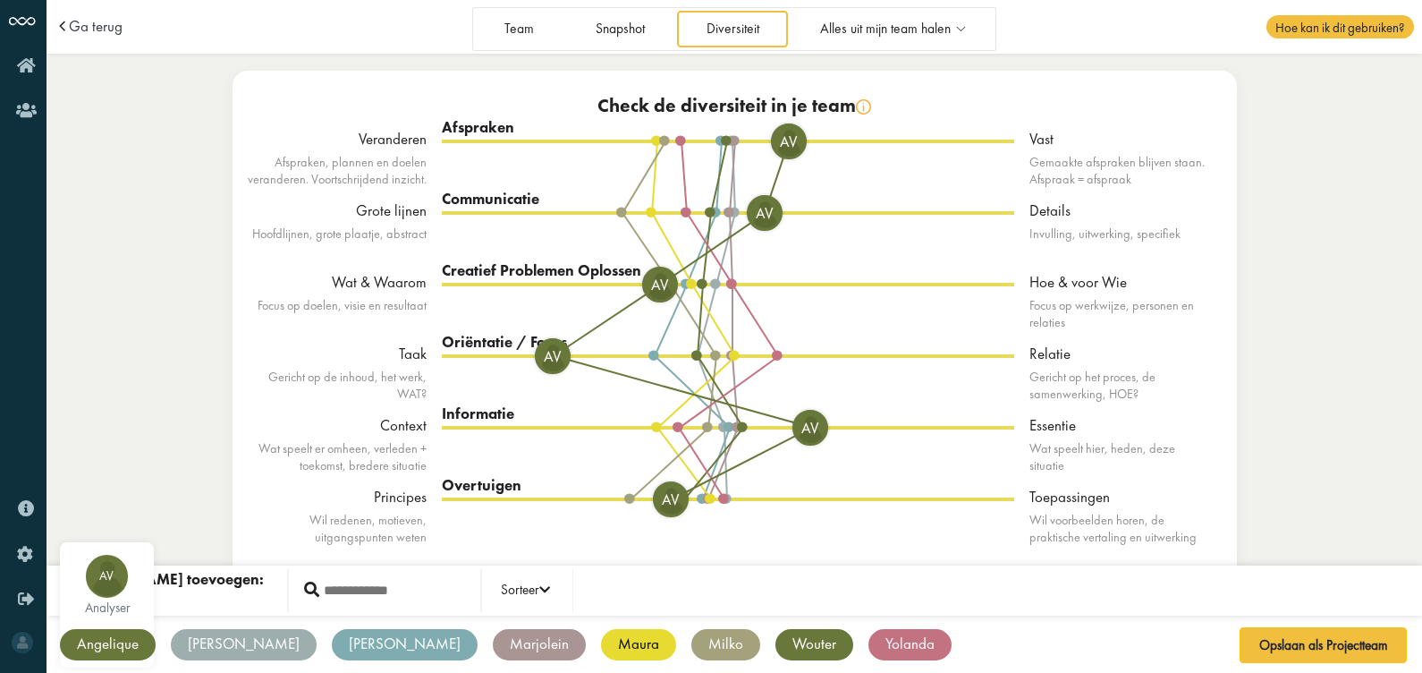
click at [100, 538] on div "Angelique" at bounding box center [108, 644] width 96 height 31
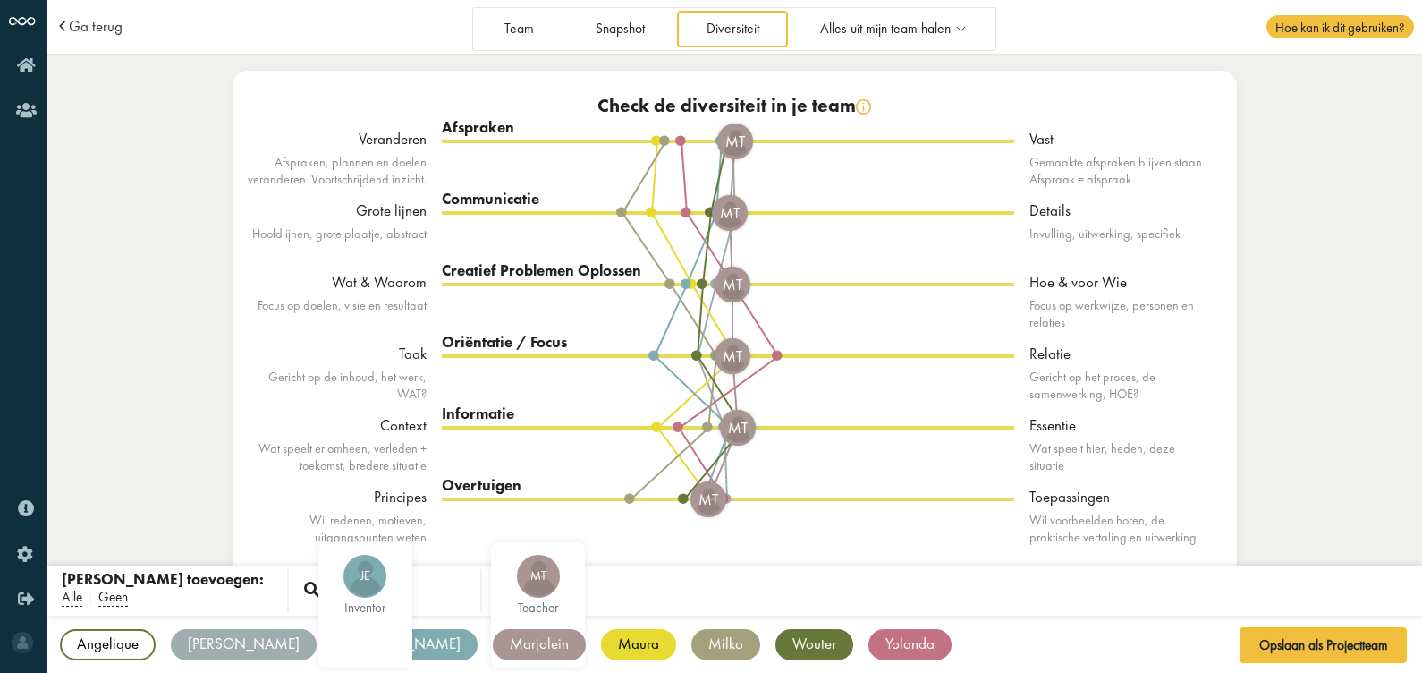
click at [493, 538] on div "Marjolein" at bounding box center [539, 644] width 93 height 31
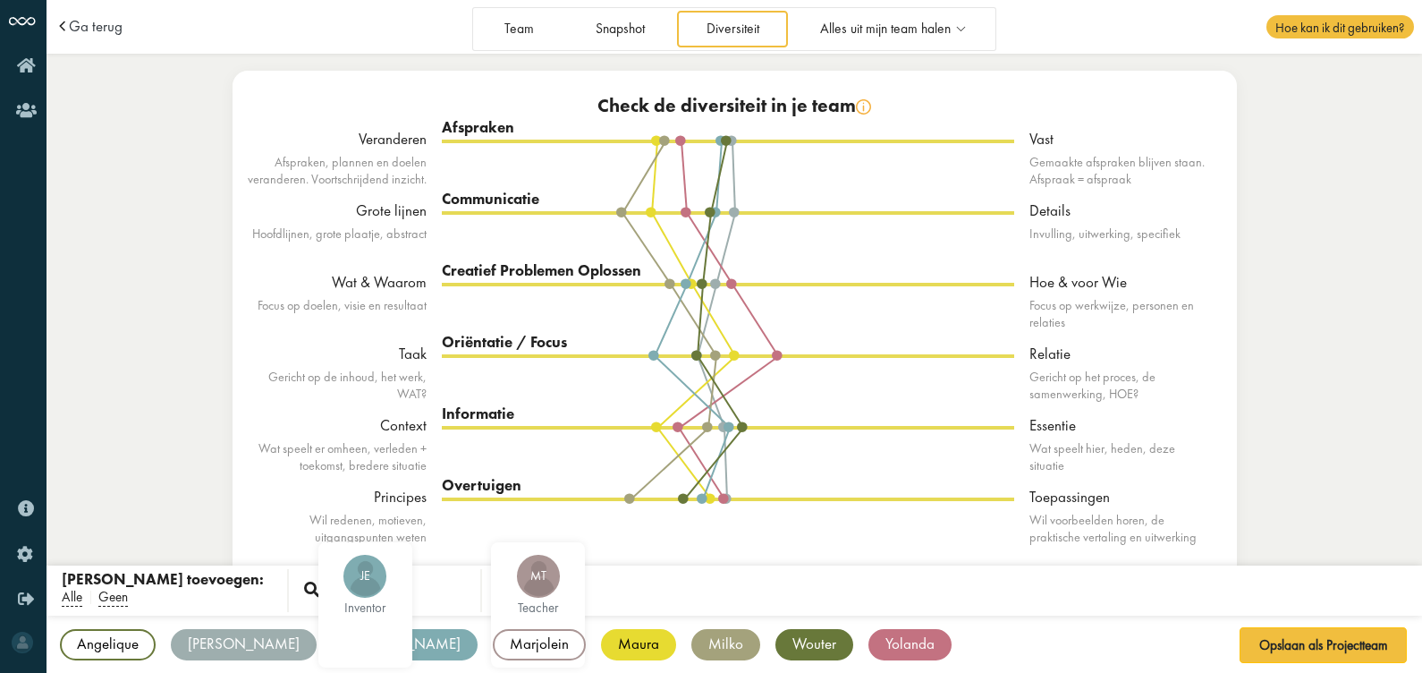
click at [493, 538] on div "Marjolein" at bounding box center [539, 644] width 93 height 31
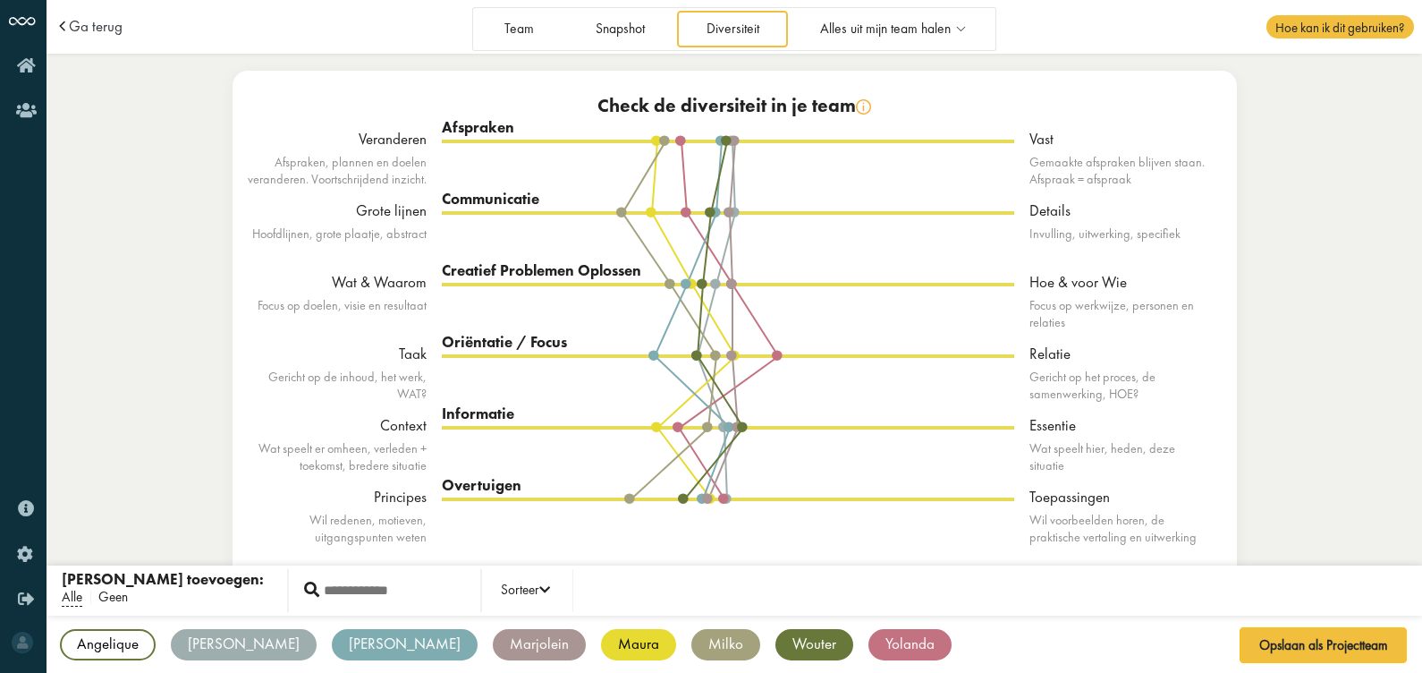
click at [123, 538] on span "Geen" at bounding box center [113, 597] width 30 height 19
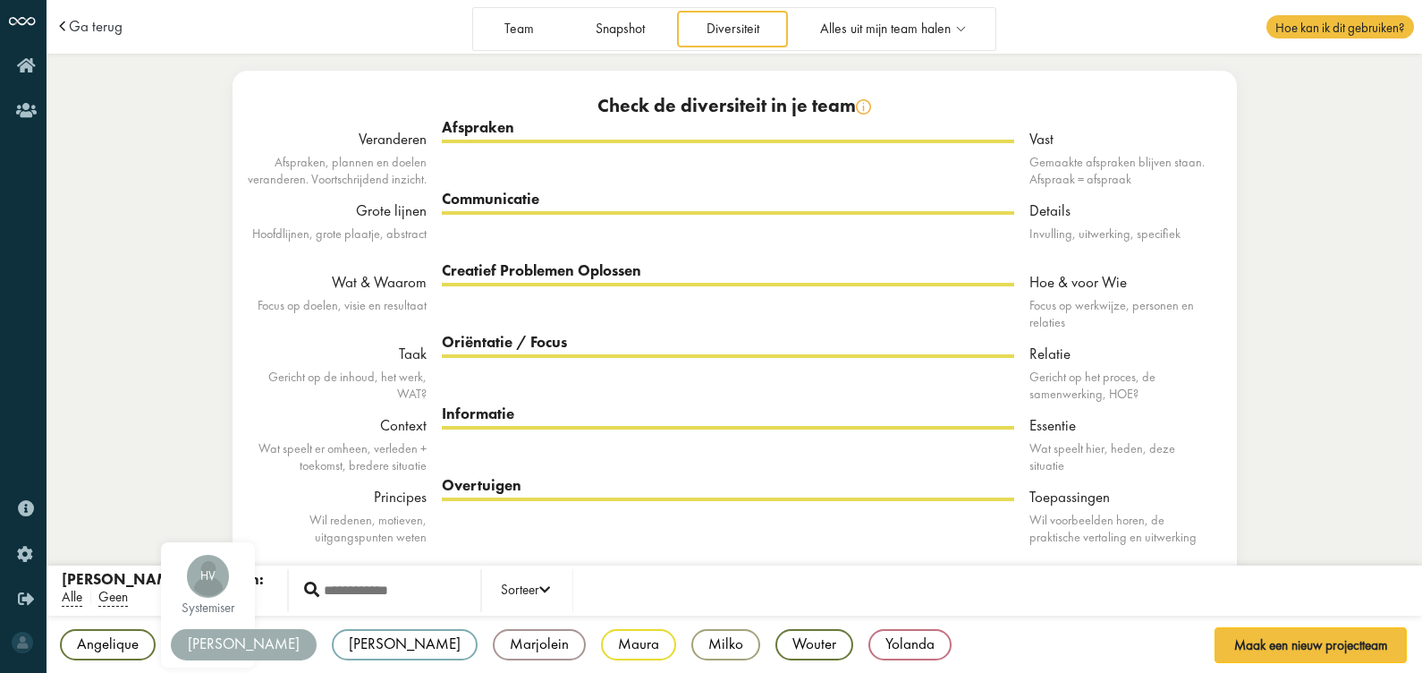
click at [218, 538] on div "[PERSON_NAME]" at bounding box center [244, 644] width 146 height 31
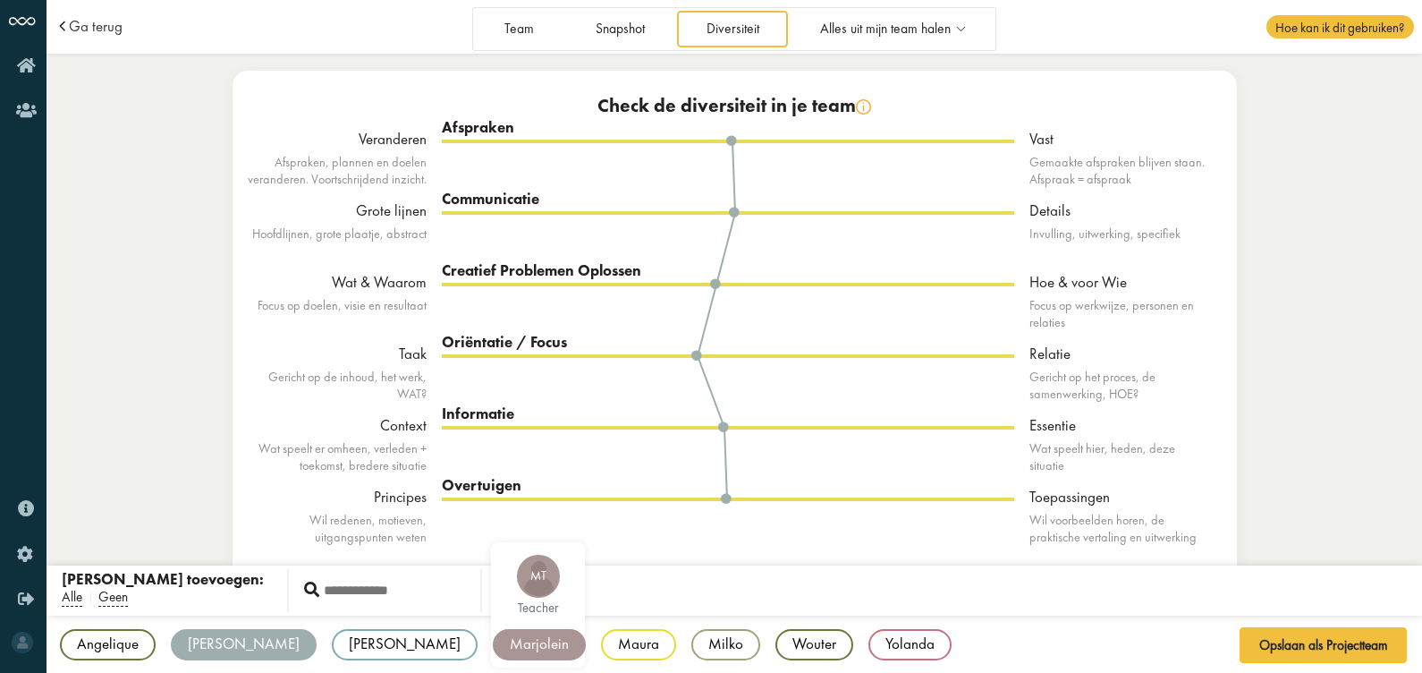
click at [493, 538] on div "Marjolein" at bounding box center [539, 644] width 93 height 31
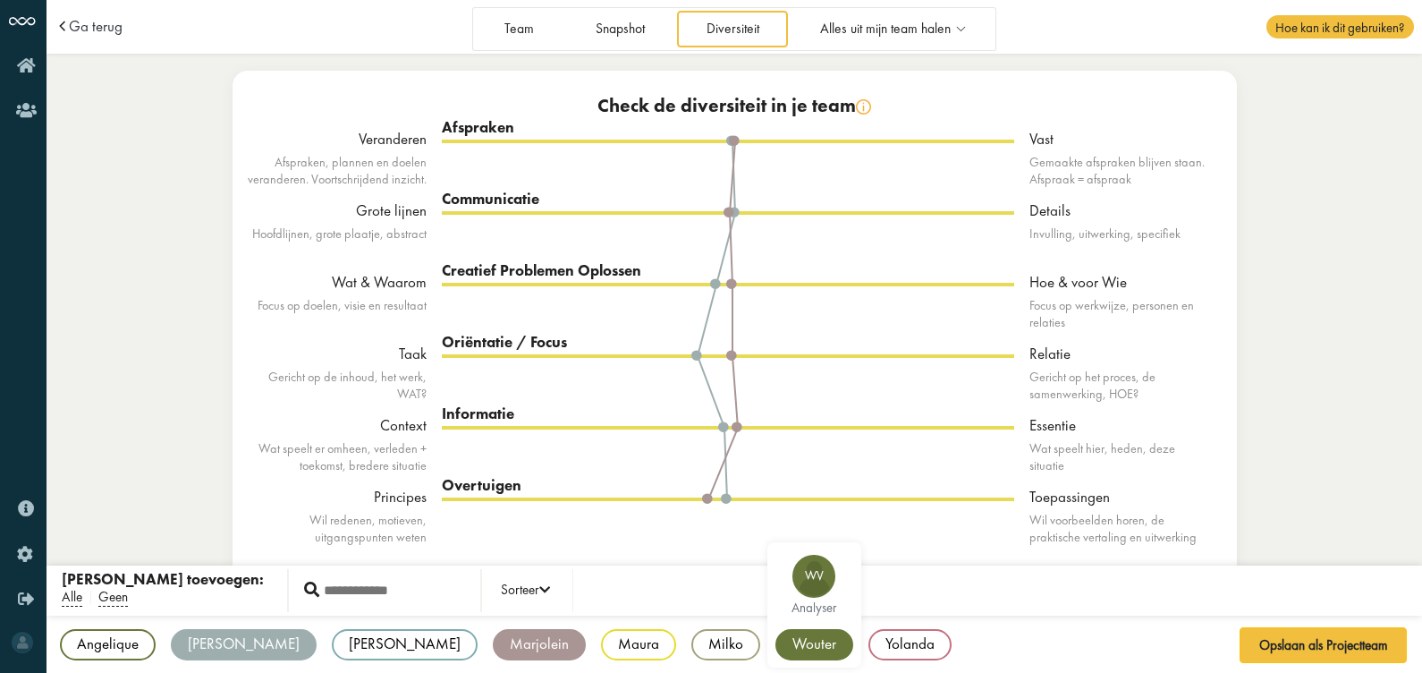
click at [776, 538] on div "Wouter" at bounding box center [815, 644] width 78 height 31
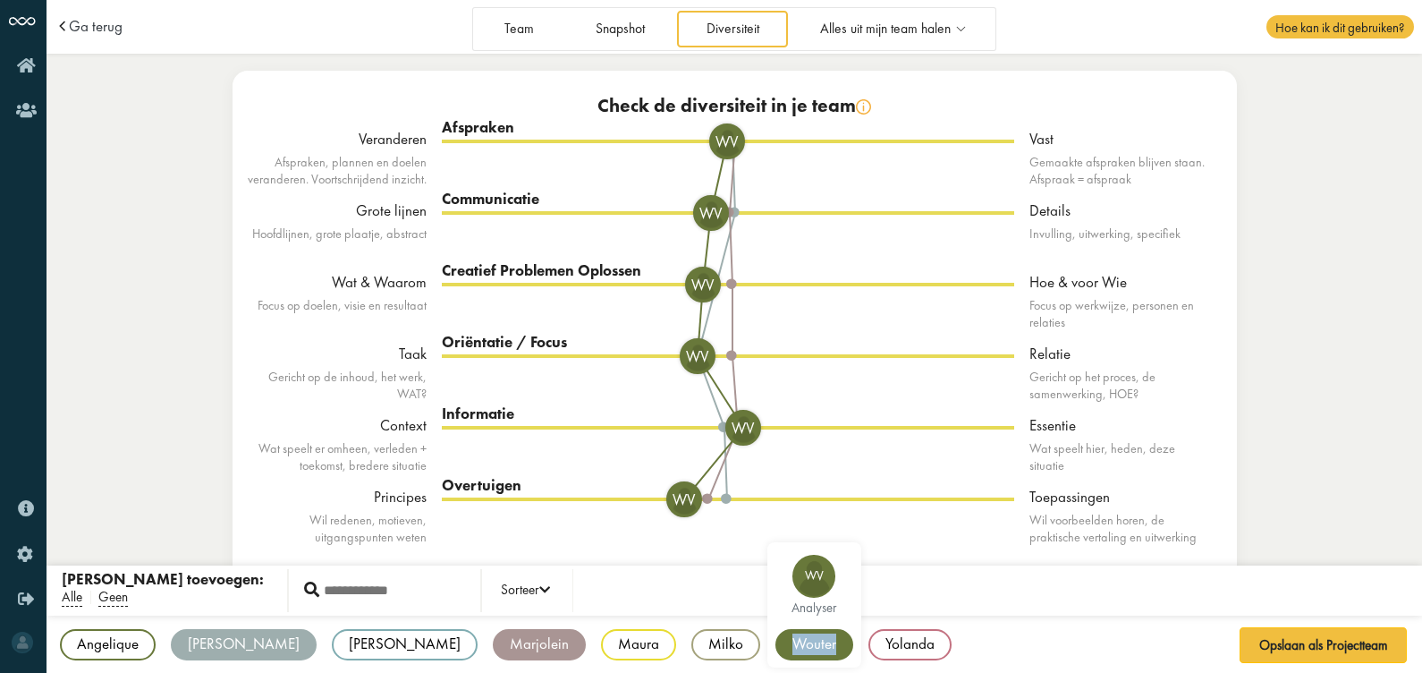
click at [776, 538] on div "Wouter" at bounding box center [815, 644] width 78 height 31
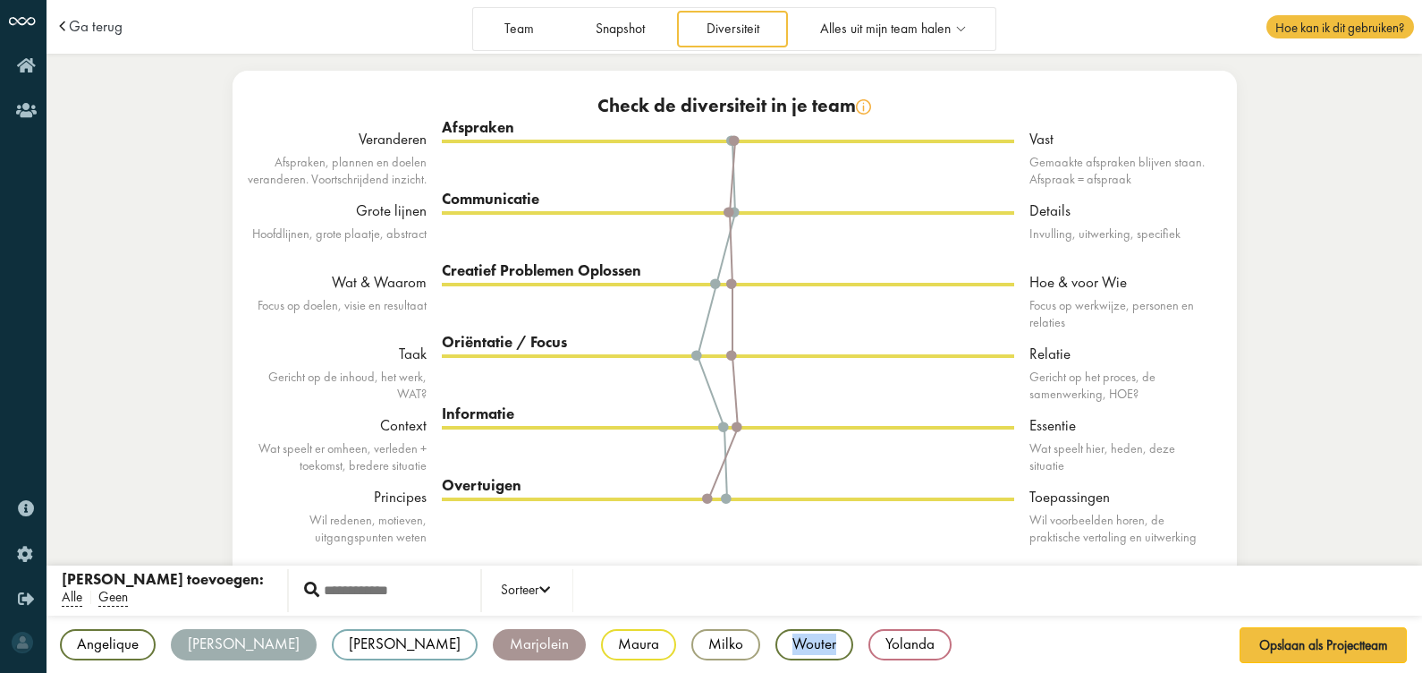
click at [776, 538] on div "Wouter" at bounding box center [815, 644] width 78 height 31
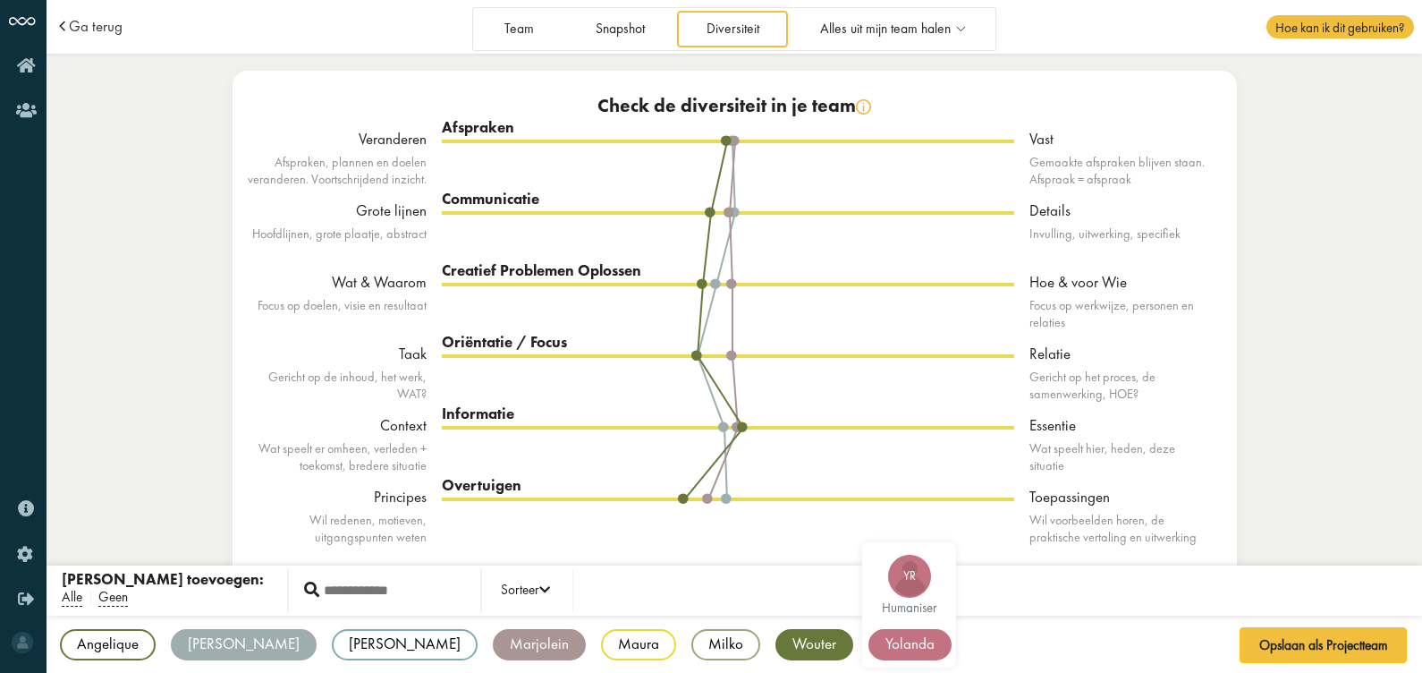
click at [869, 538] on div "Yolanda" at bounding box center [910, 644] width 83 height 31
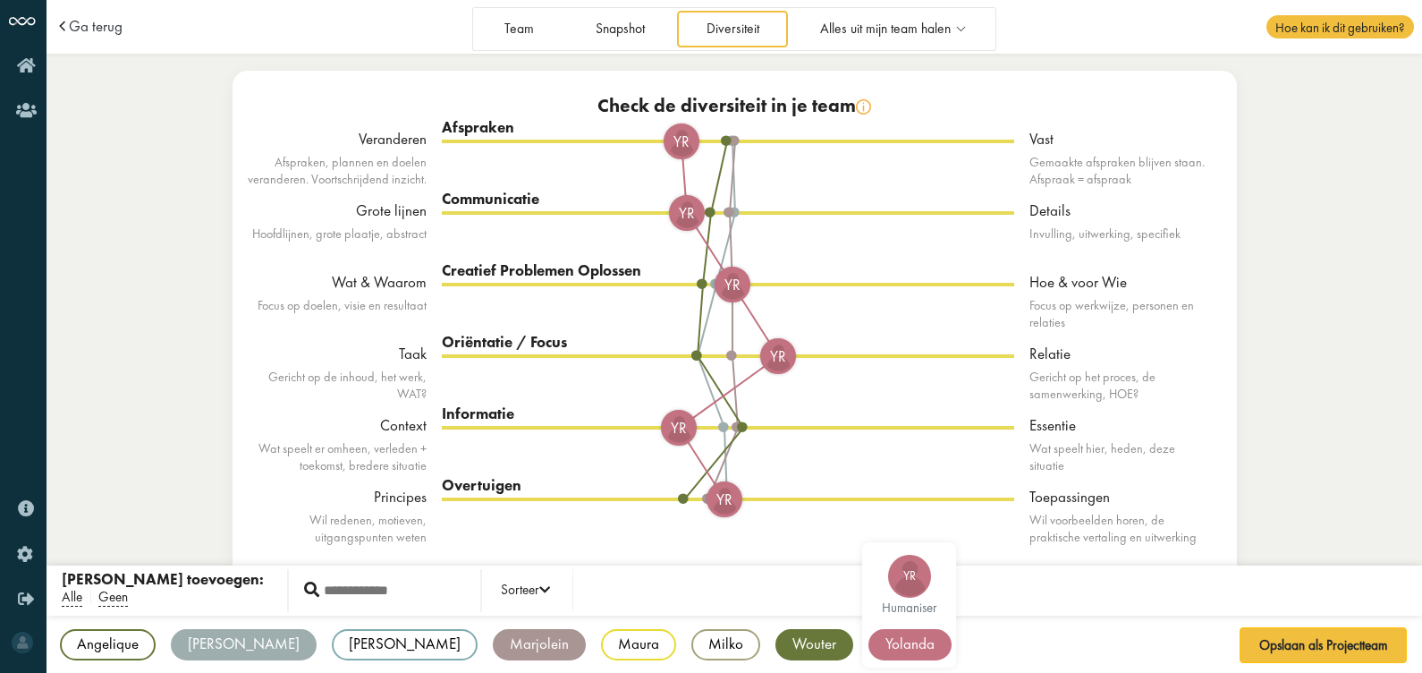
click at [869, 538] on div "Yolanda" at bounding box center [910, 644] width 83 height 31
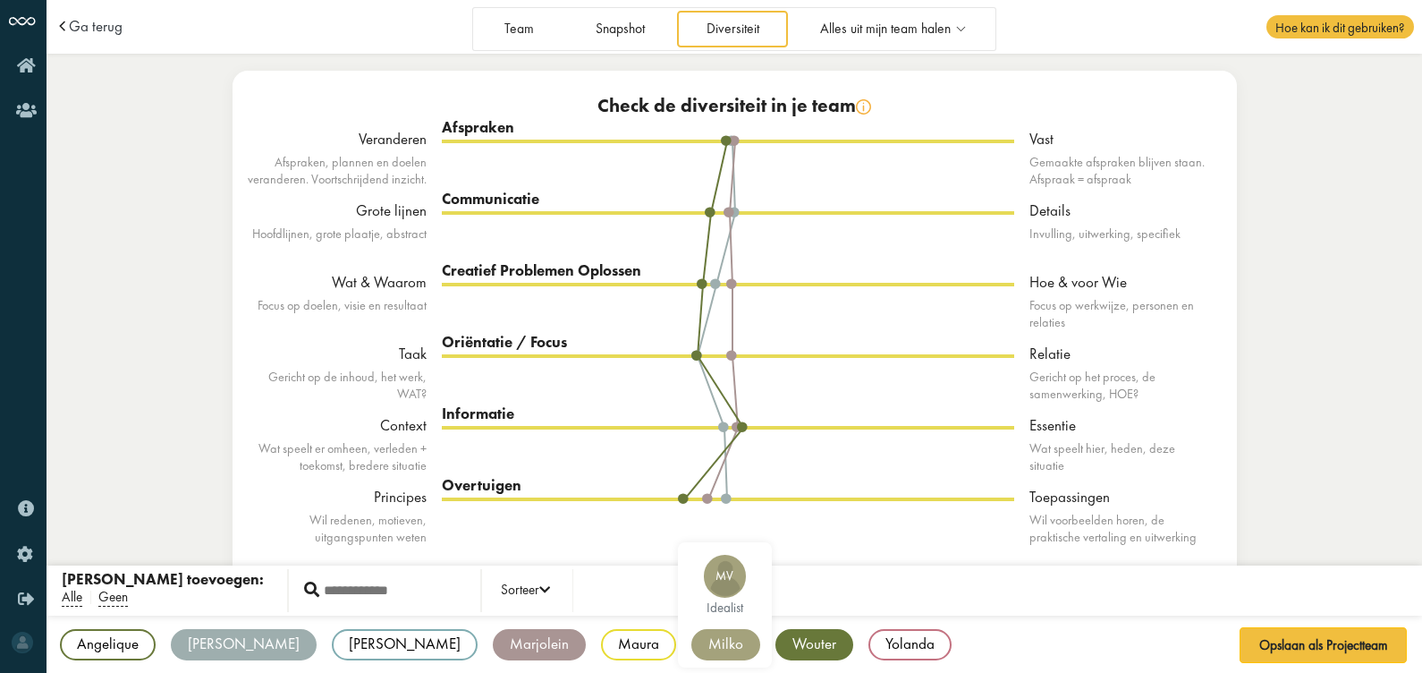
click at [678, 538] on div "MV idealist" at bounding box center [725, 604] width 94 height 125
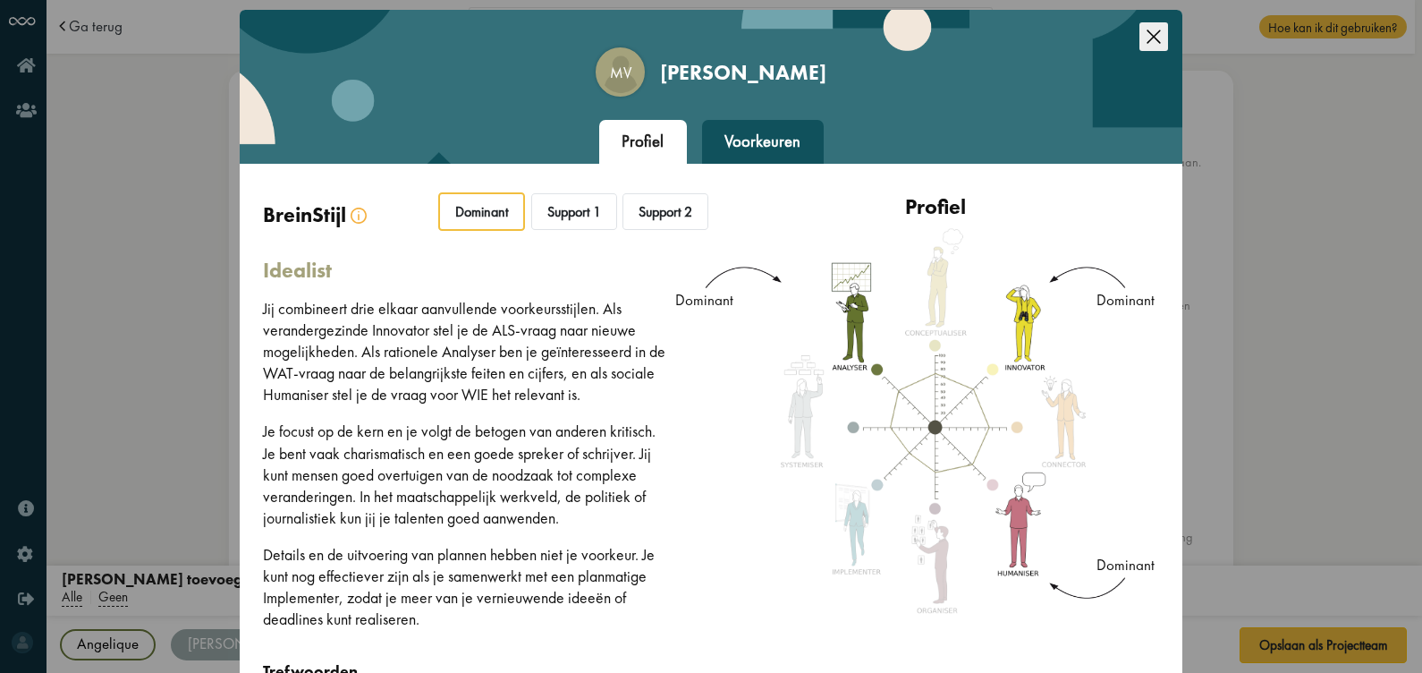
click at [1130, 40] on icon "Close this dialog" at bounding box center [1154, 36] width 29 height 29
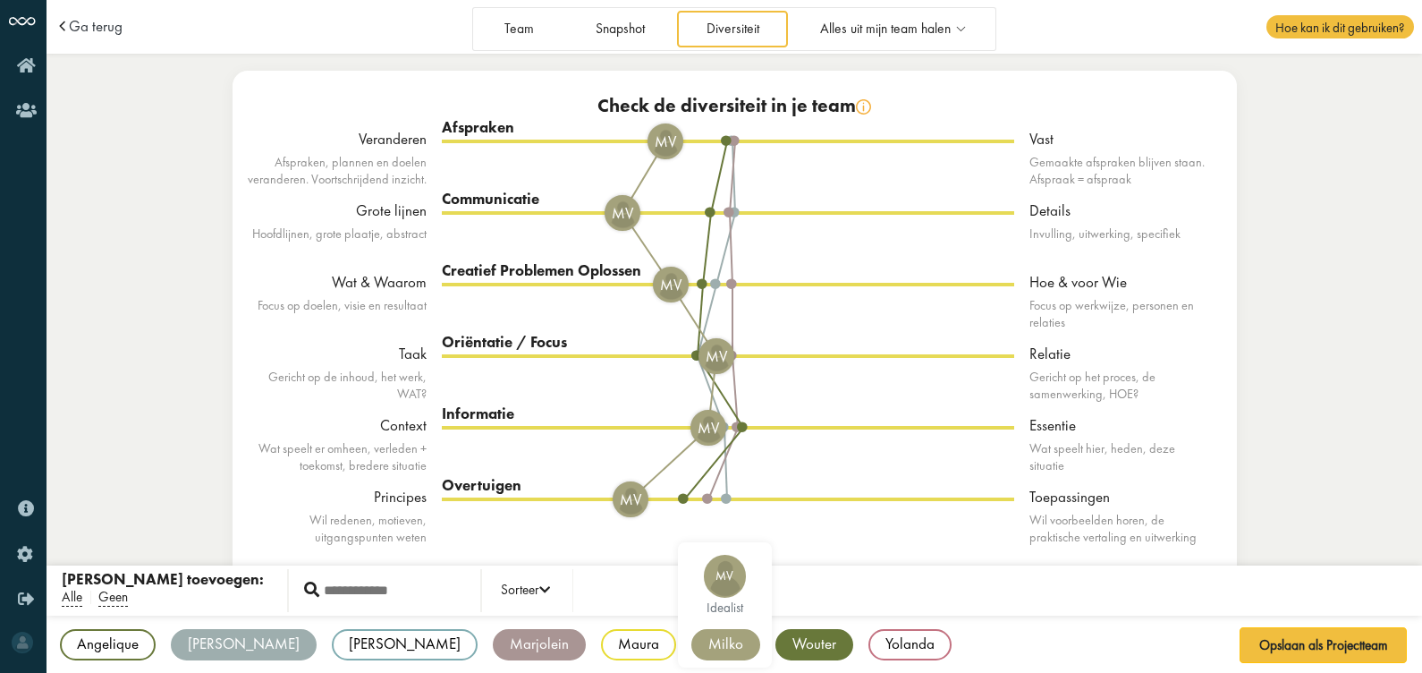
click at [692, 538] on div "Milko" at bounding box center [726, 644] width 69 height 31
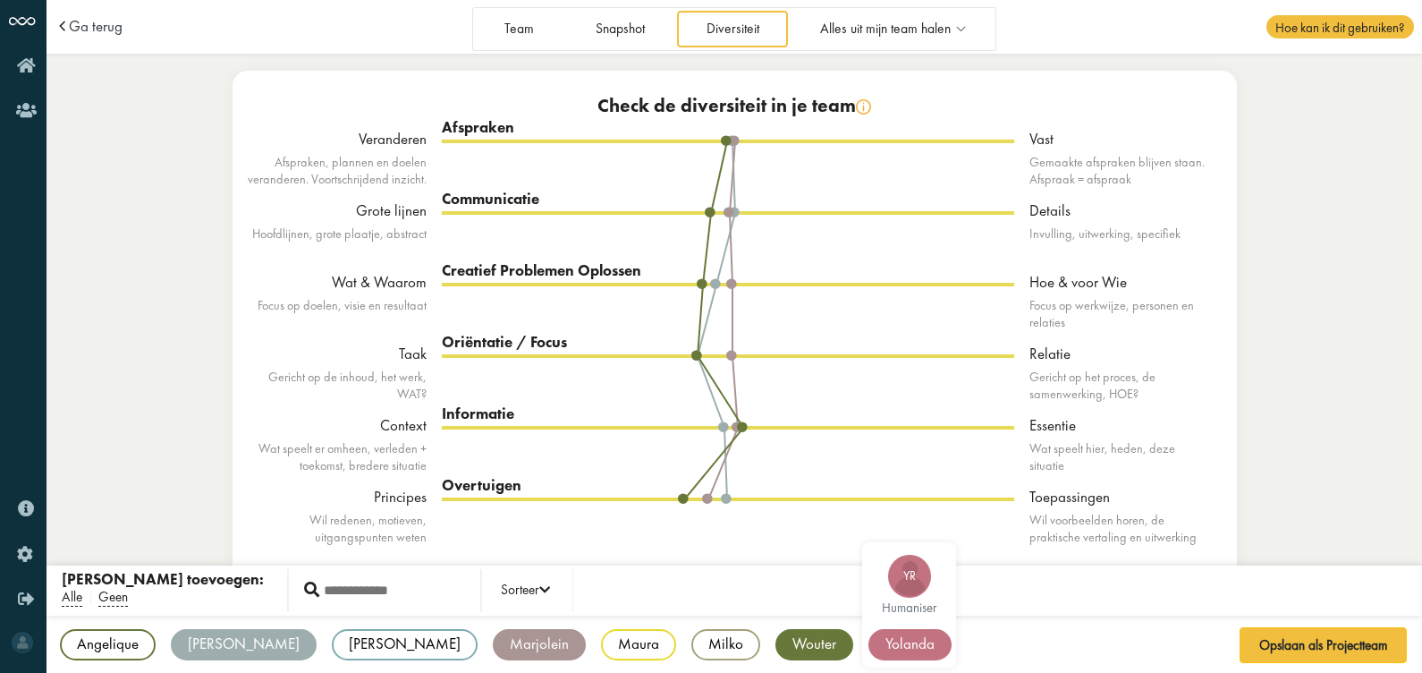
click at [869, 538] on div "Yolanda" at bounding box center [910, 644] width 83 height 31
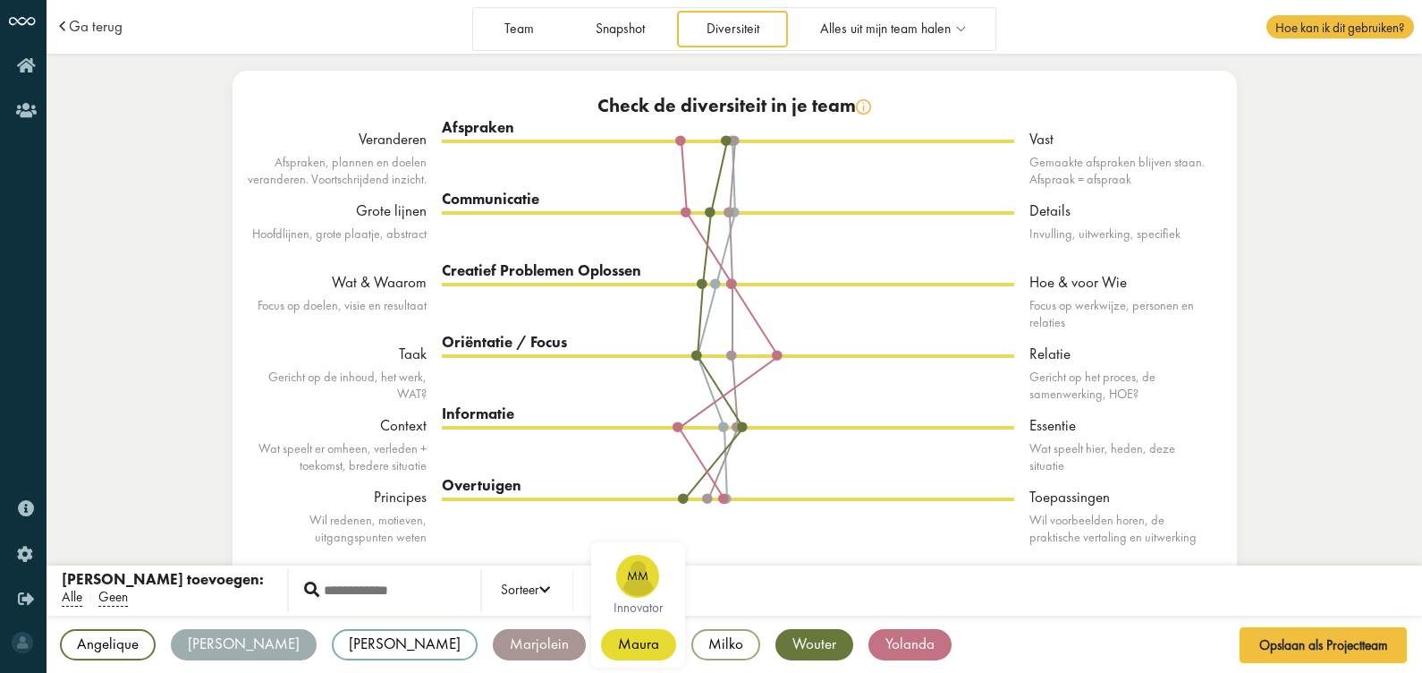
click at [601, 538] on div "Maura" at bounding box center [638, 644] width 75 height 31
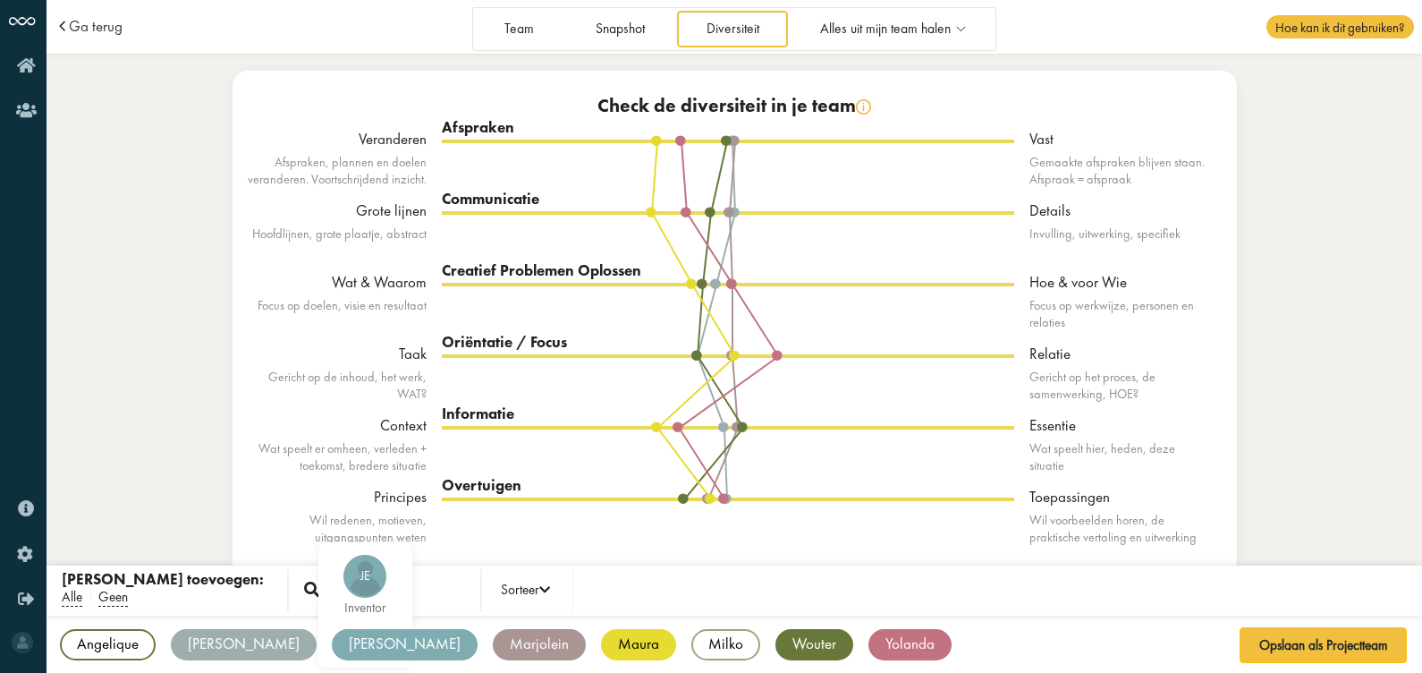
click at [332, 538] on div "[PERSON_NAME]" at bounding box center [405, 644] width 146 height 31
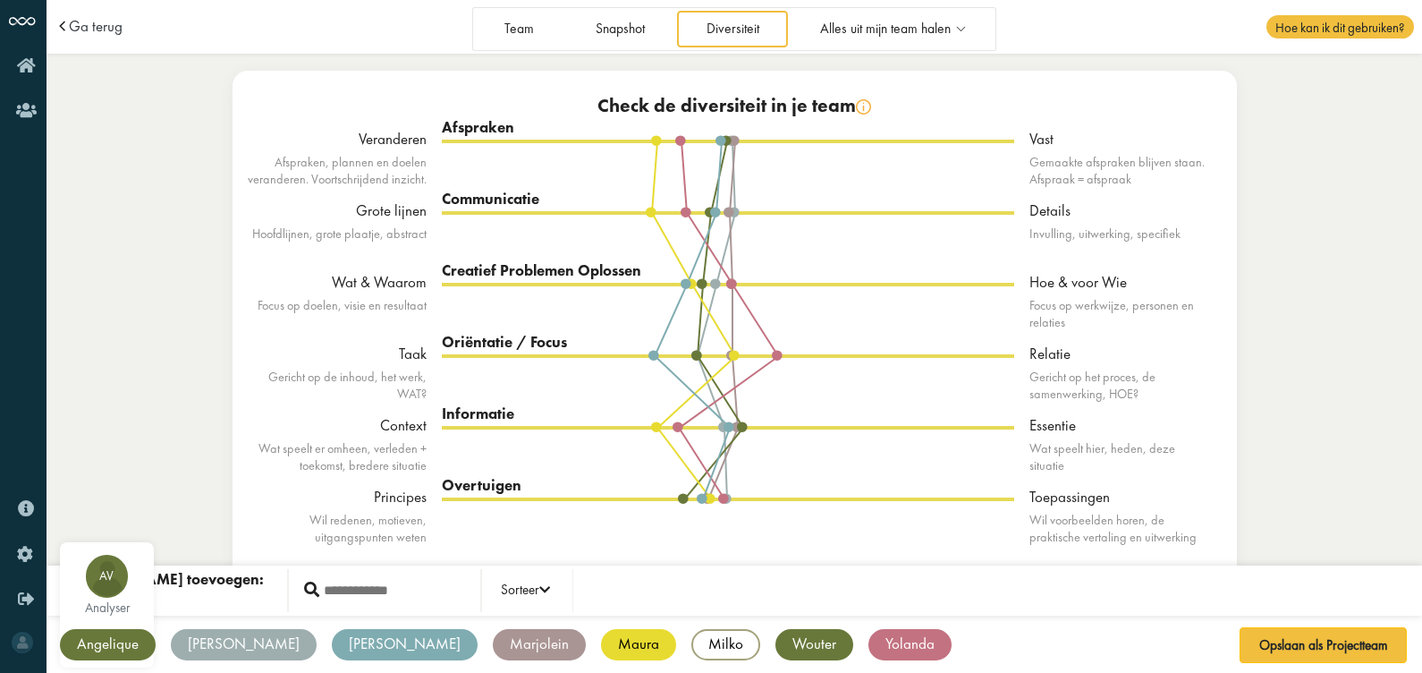
click at [111, 538] on div "Angelique" at bounding box center [108, 644] width 96 height 31
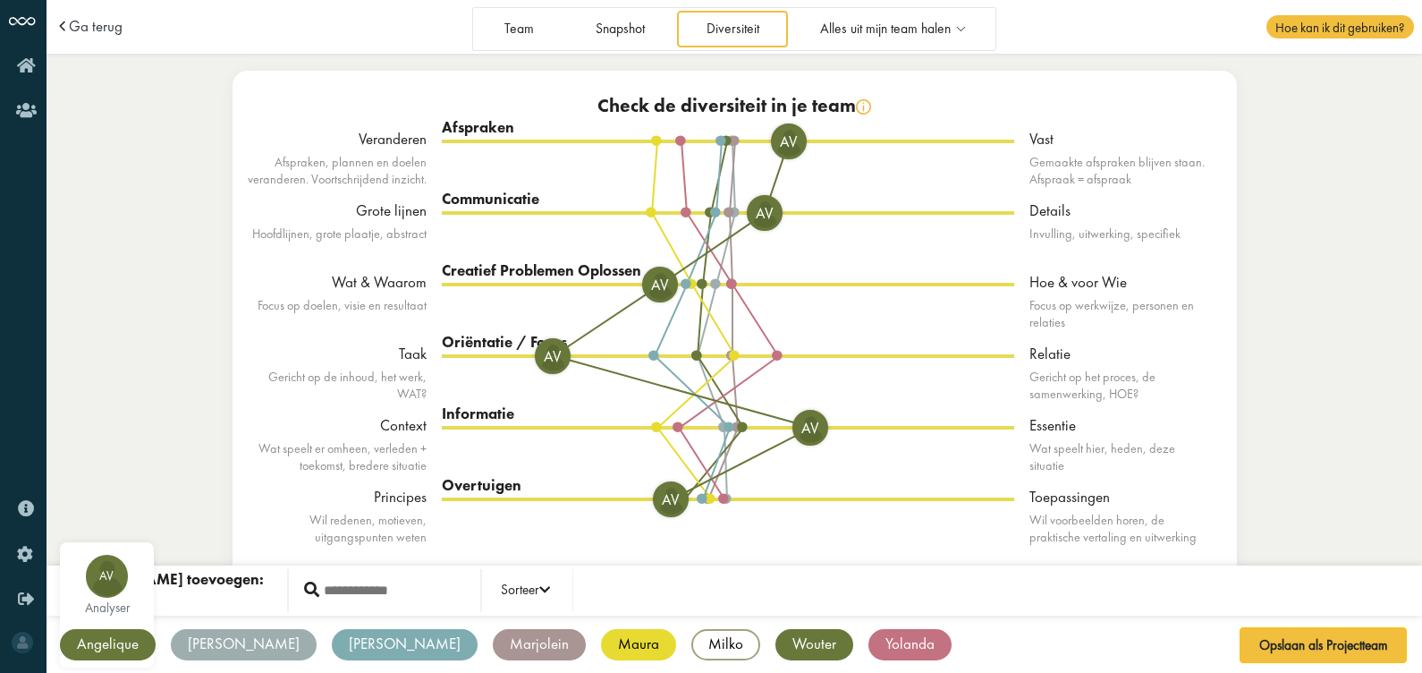
click at [123, 538] on div "Angelique" at bounding box center [108, 644] width 96 height 31
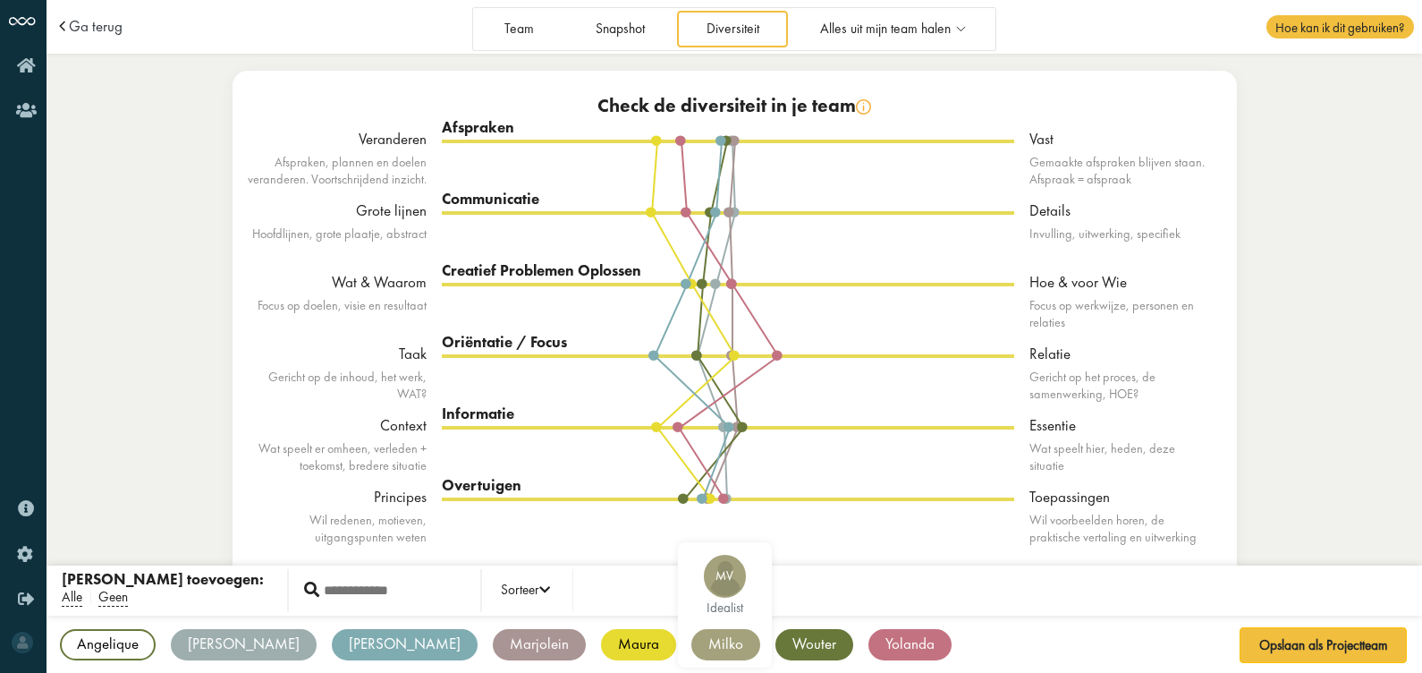
click at [692, 538] on div "Milko" at bounding box center [726, 644] width 69 height 31
click at [120, 538] on span "Geen" at bounding box center [113, 597] width 30 height 19
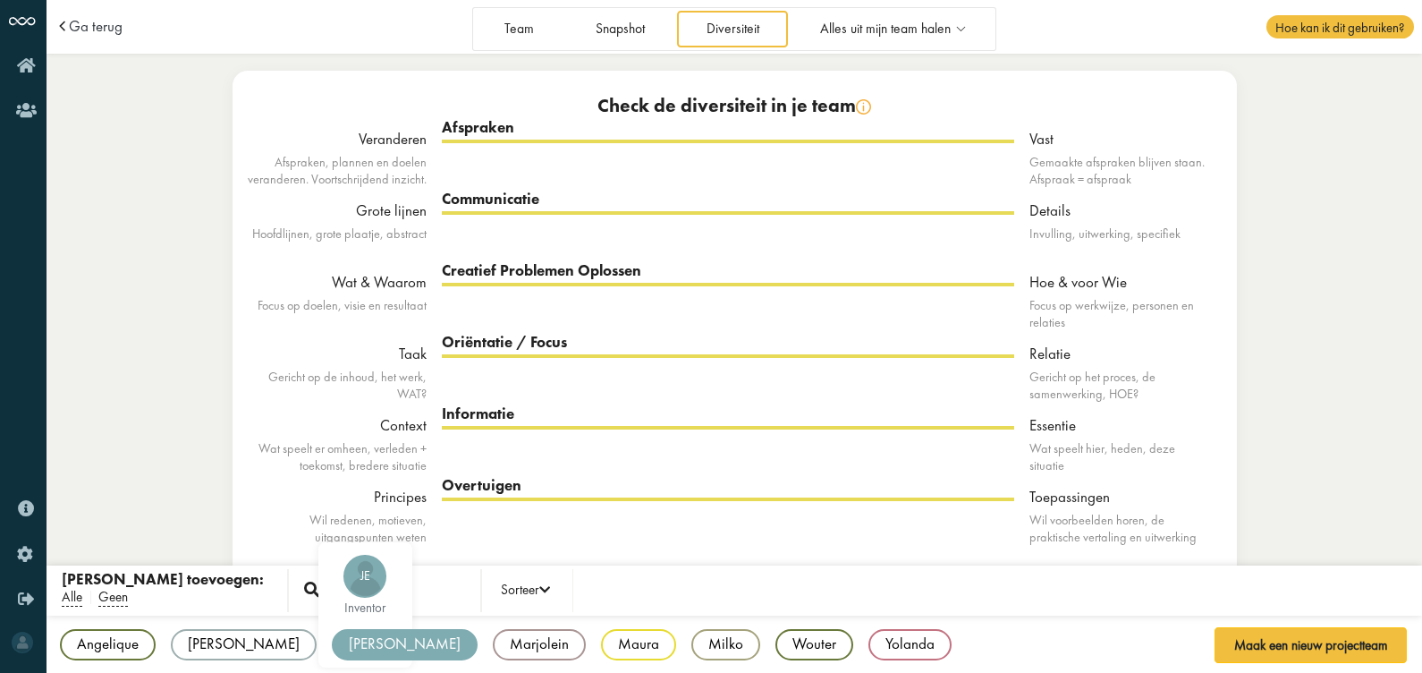
click at [332, 538] on div "[PERSON_NAME]" at bounding box center [405, 644] width 146 height 31
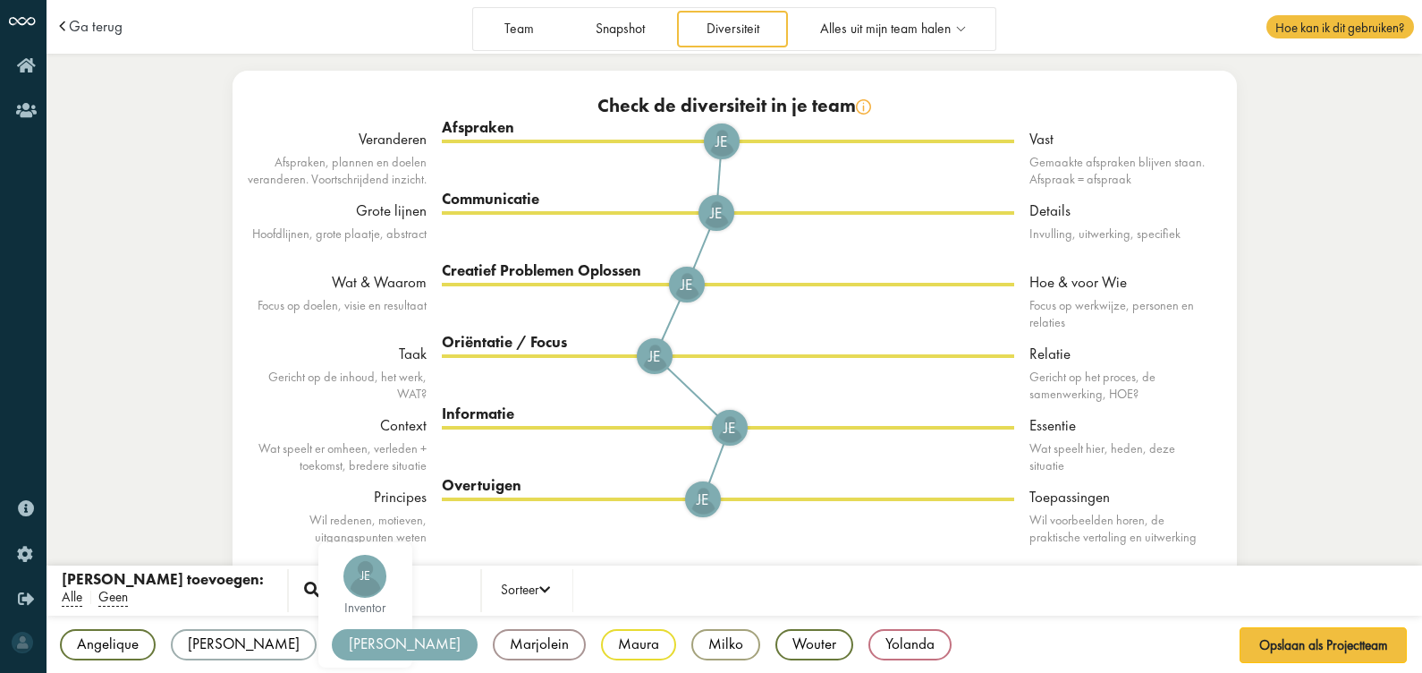
click at [332, 538] on div "[PERSON_NAME]" at bounding box center [405, 644] width 146 height 31
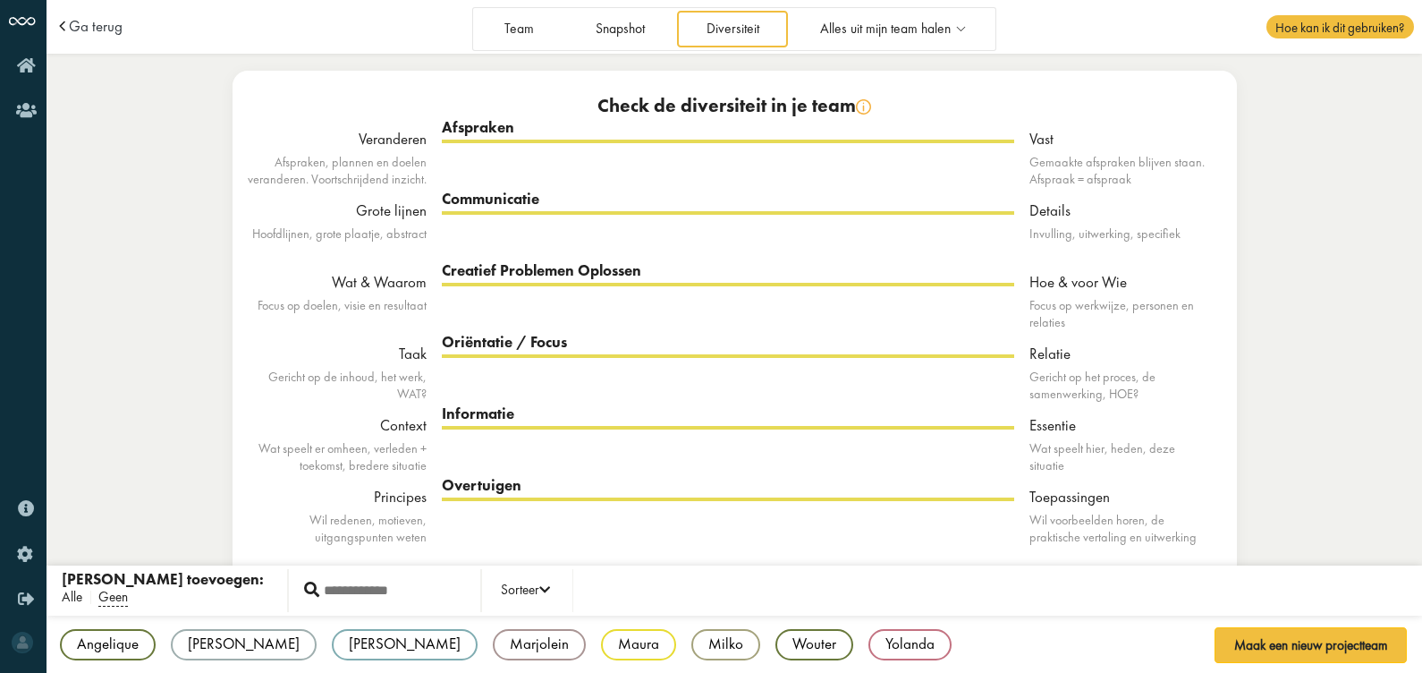
click at [80, 538] on span "Alle" at bounding box center [72, 597] width 21 height 19
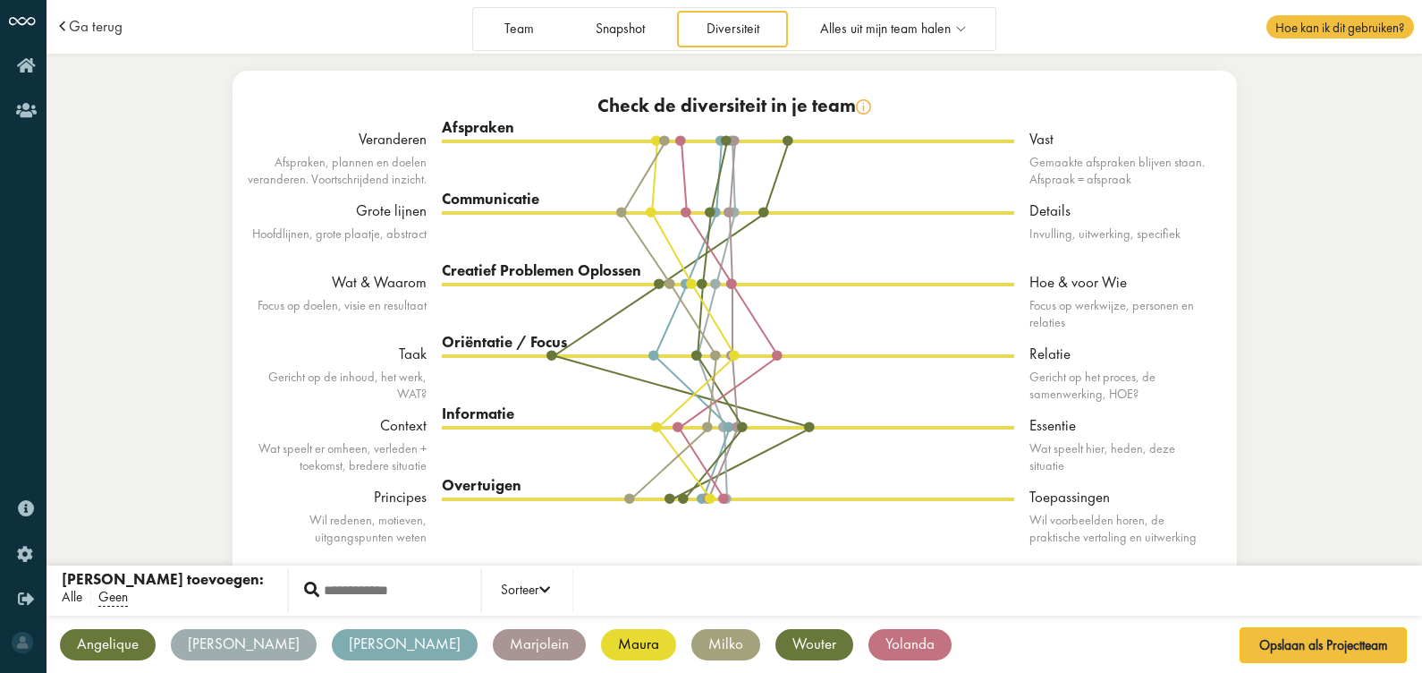
click at [80, 538] on span "Alle" at bounding box center [72, 597] width 21 height 19
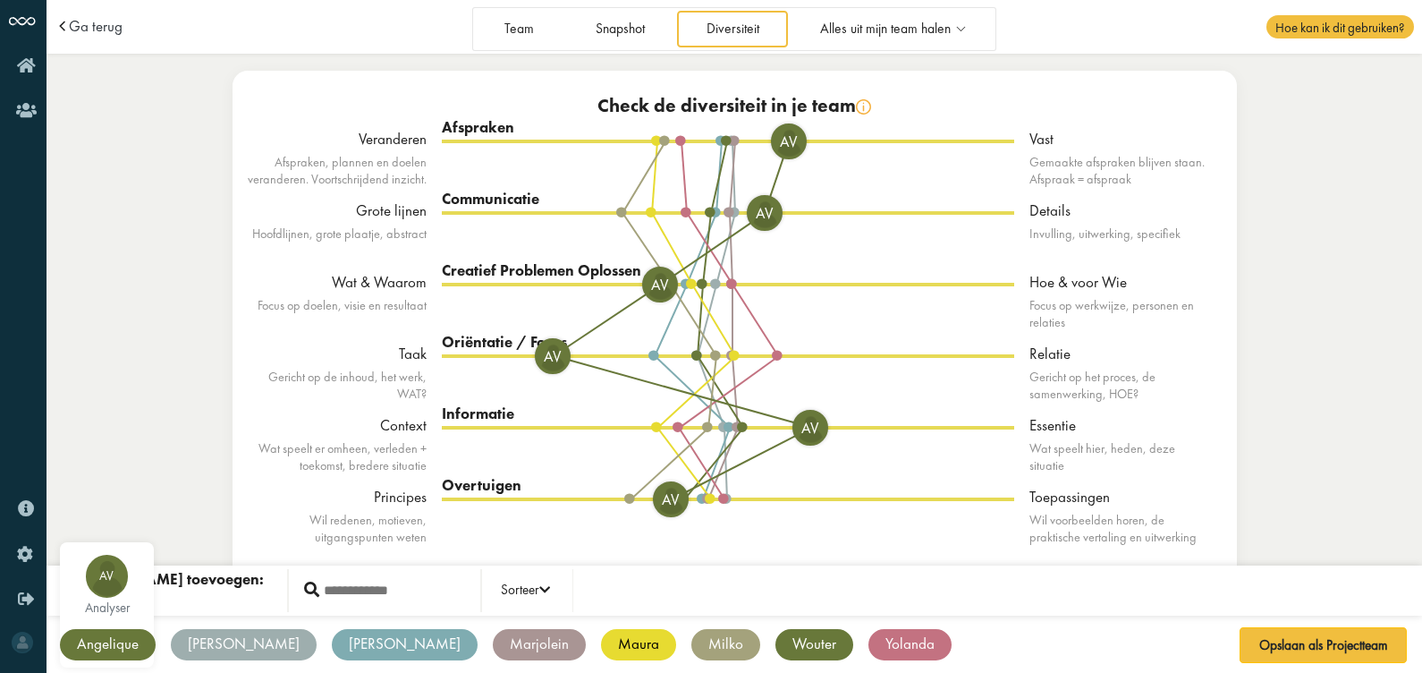
click at [113, 538] on div "Angelique" at bounding box center [108, 644] width 96 height 31
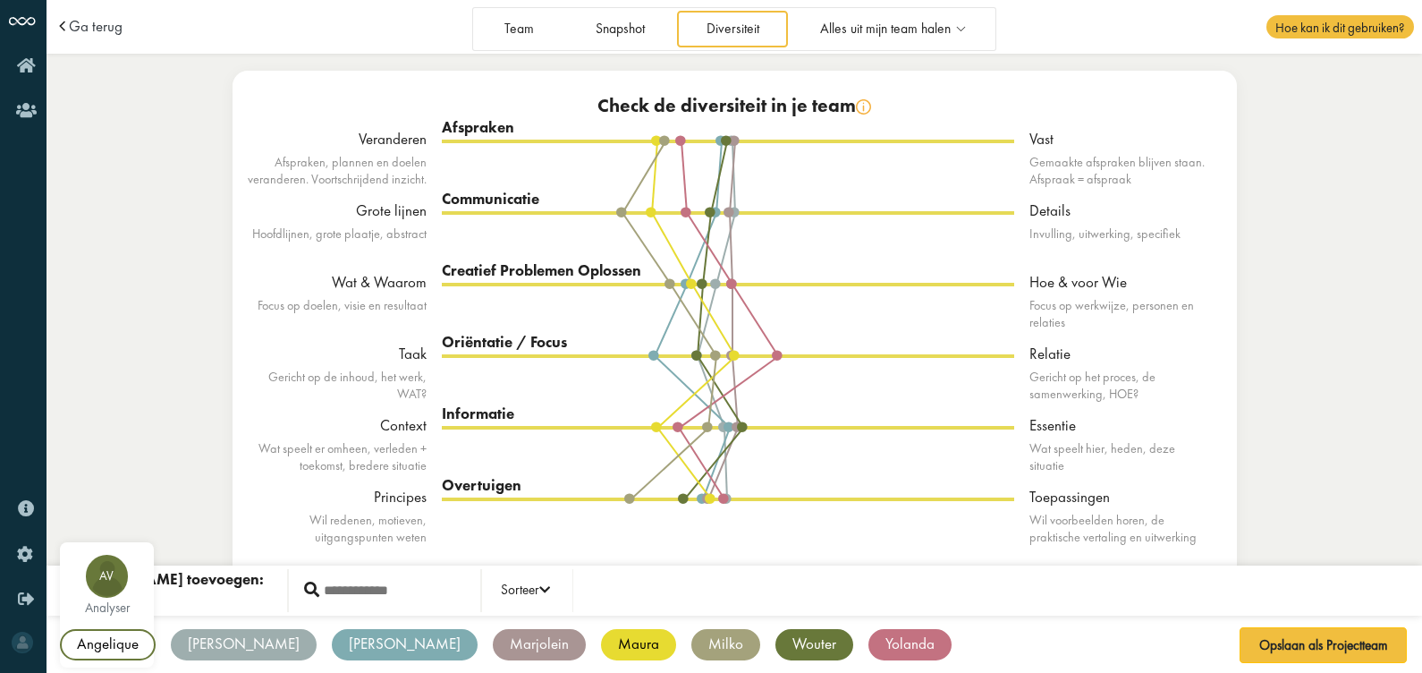
click at [203, 538] on div "[PERSON_NAME]" at bounding box center [244, 644] width 146 height 31
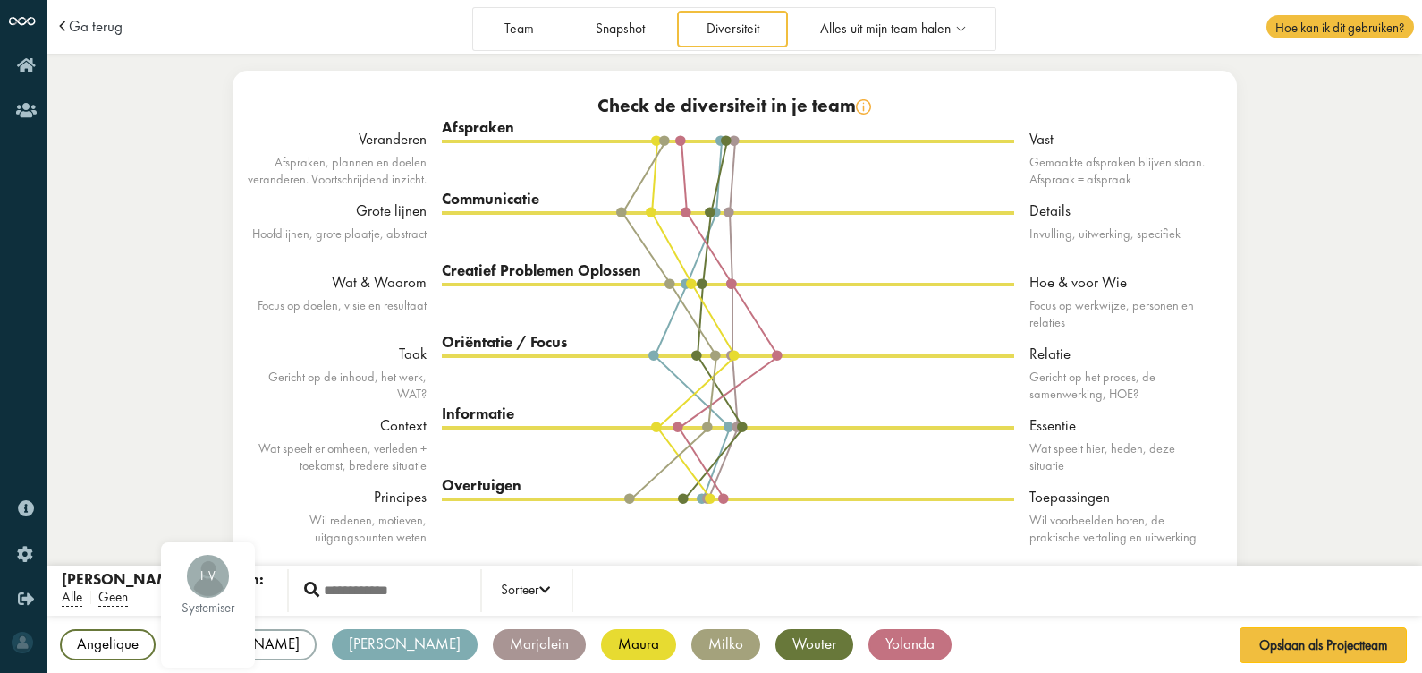
click at [776, 538] on div "Wouter" at bounding box center [815, 644] width 78 height 31
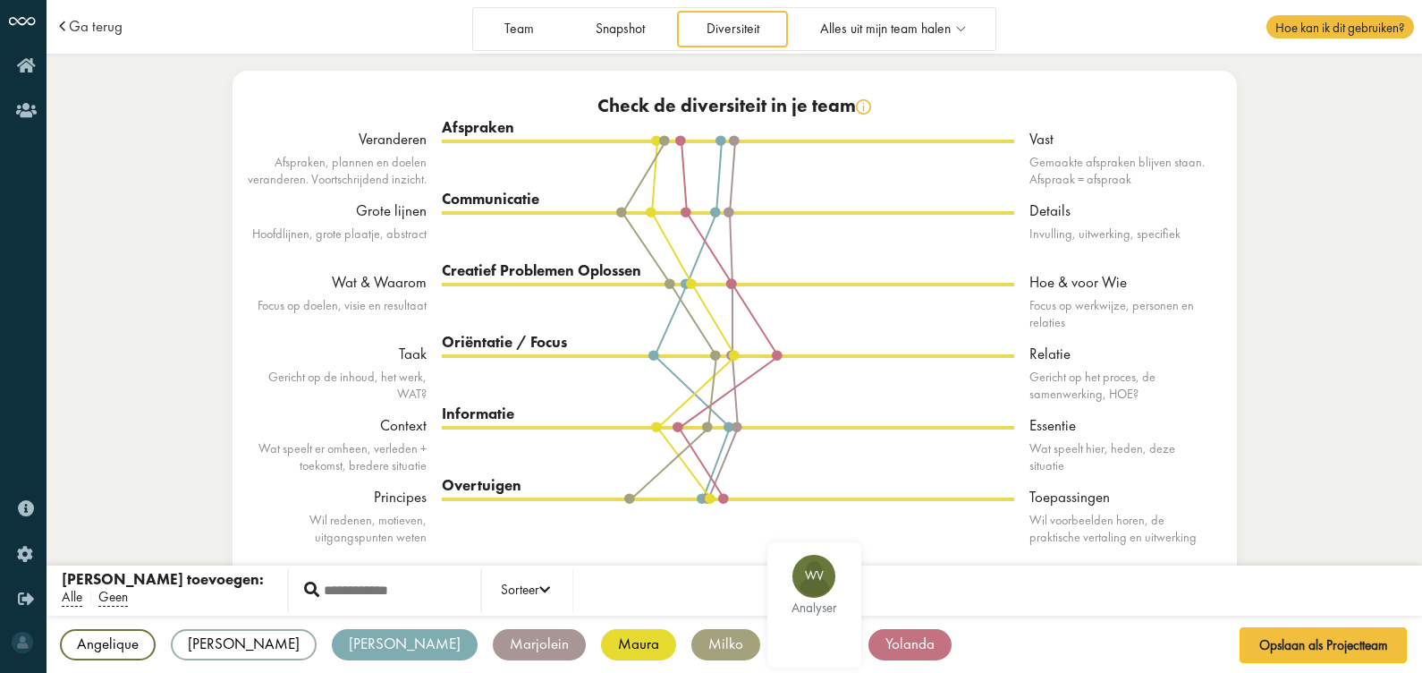
click at [493, 538] on div "Marjolein" at bounding box center [539, 644] width 93 height 31
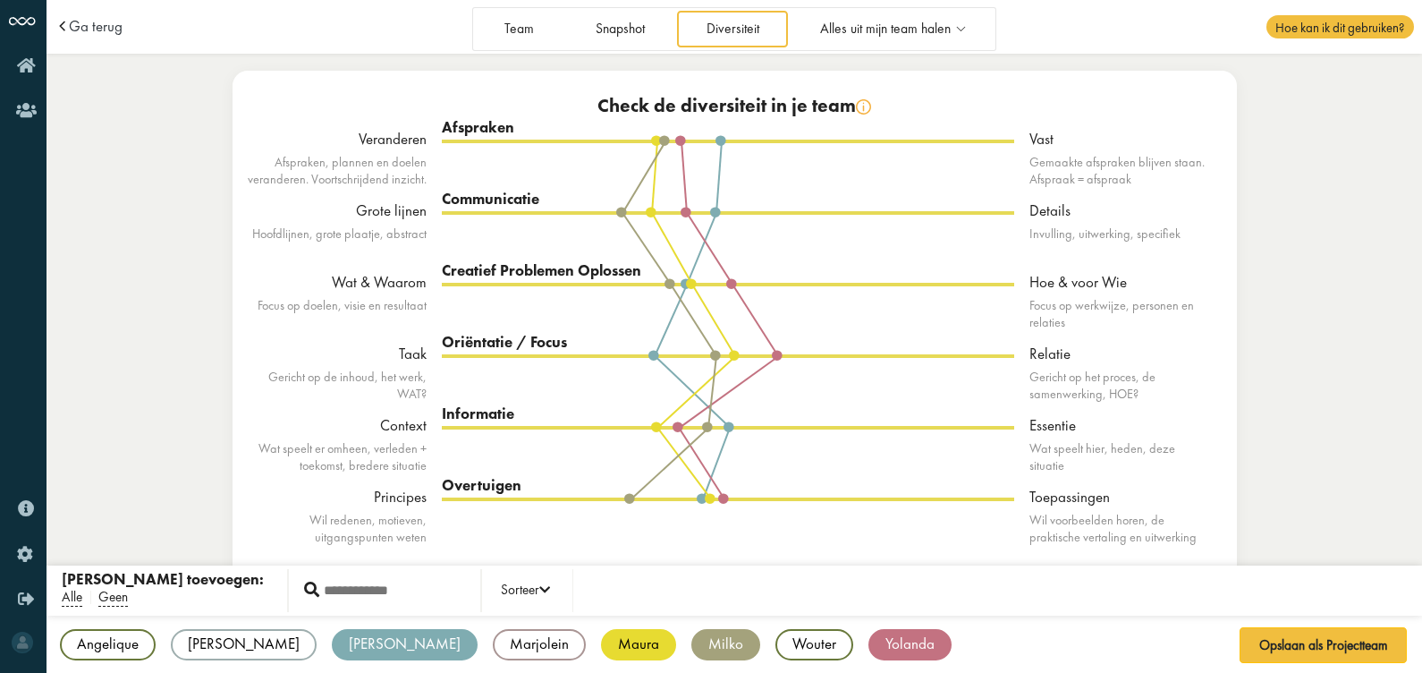
click at [585, 398] on div "Oriëntatie / Focus Taak Relatie JE YR MM MV" at bounding box center [728, 390] width 573 height 72
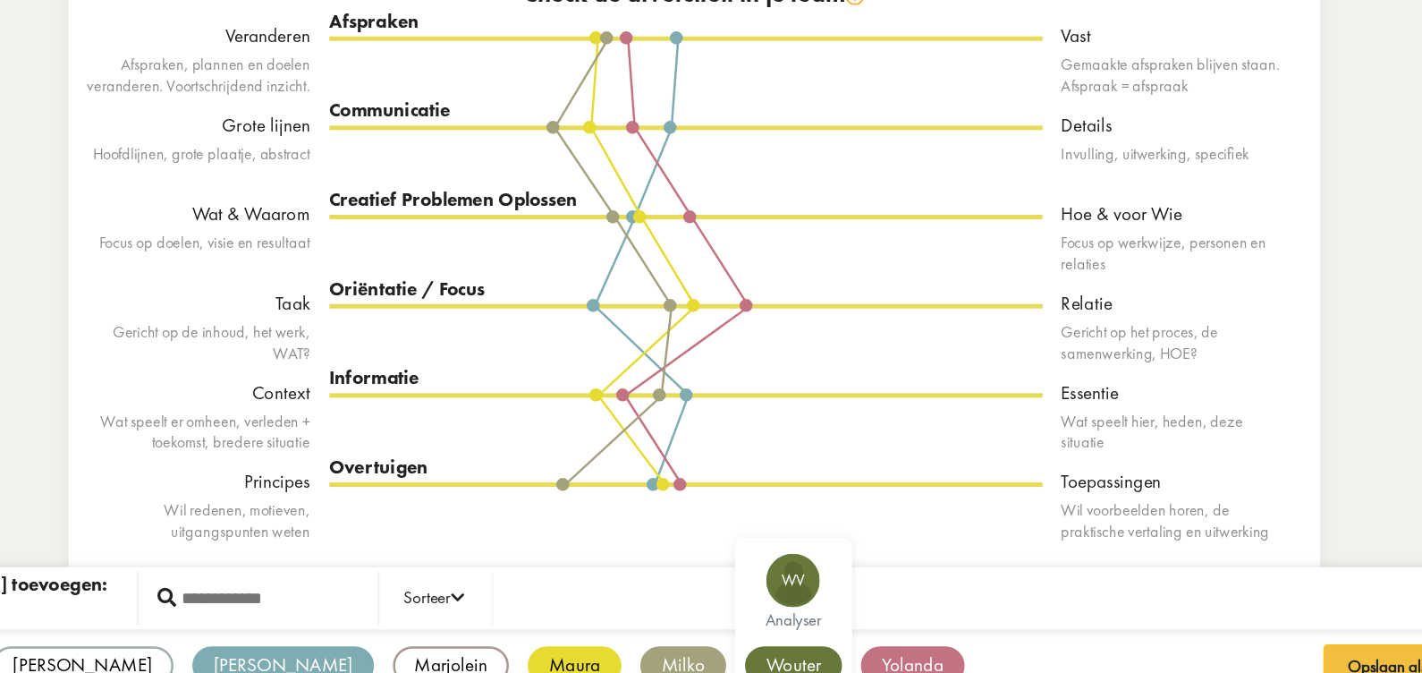
click at [776, 538] on div "Wouter" at bounding box center [815, 644] width 78 height 31
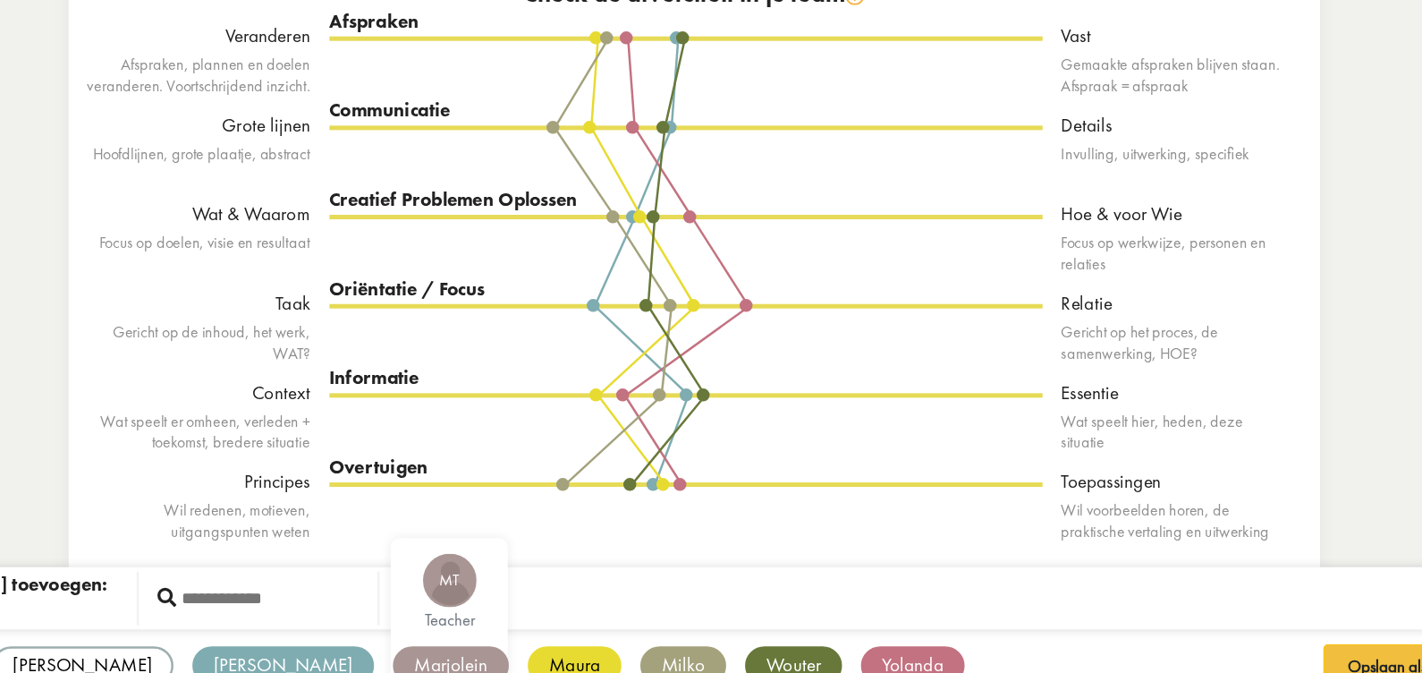
click at [493, 538] on div "Marjolein" at bounding box center [539, 644] width 93 height 31
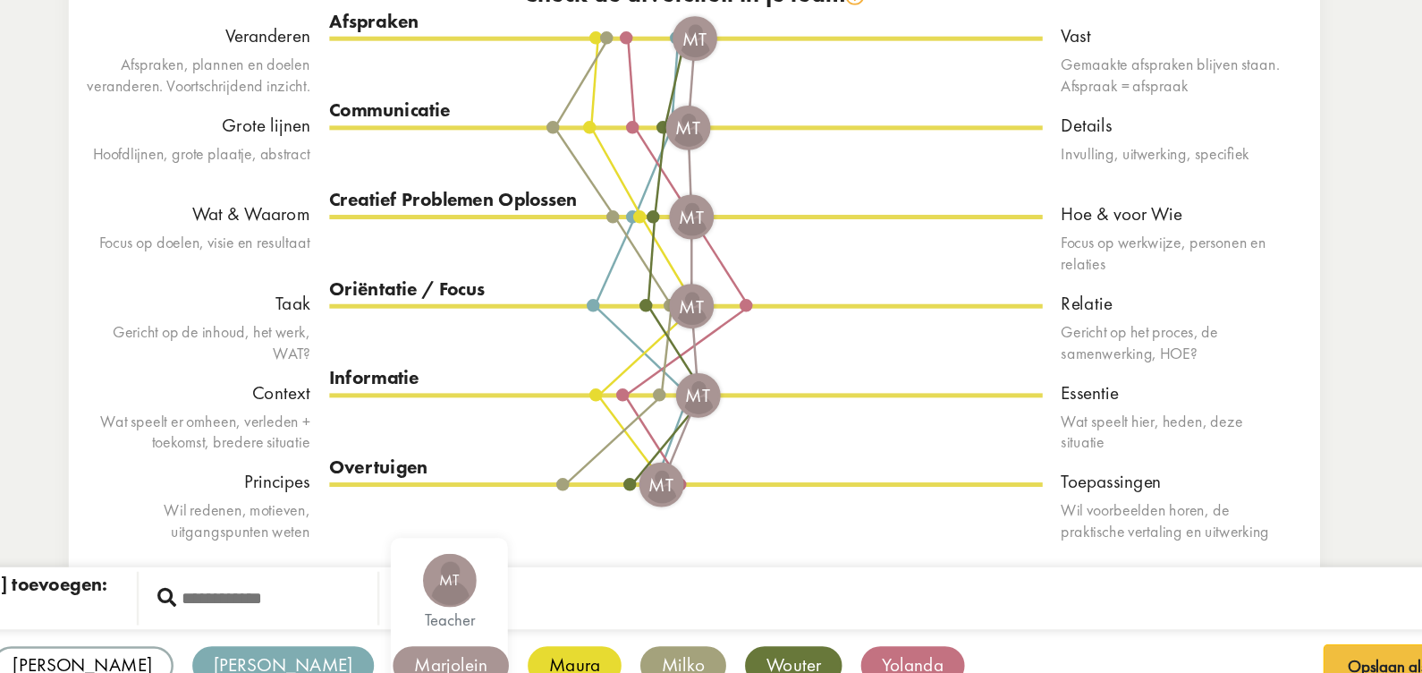
click at [493, 538] on div "Marjolein" at bounding box center [539, 644] width 93 height 31
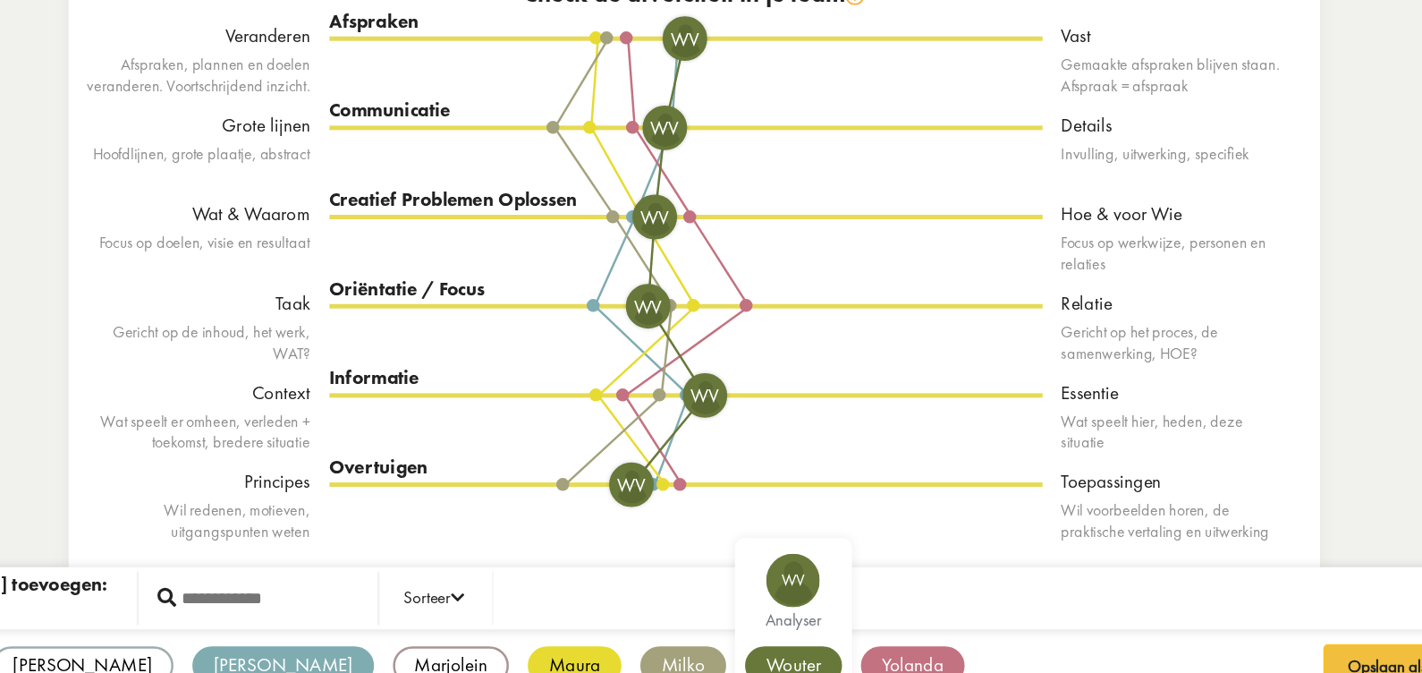
click at [776, 538] on div "Wouter" at bounding box center [815, 644] width 78 height 31
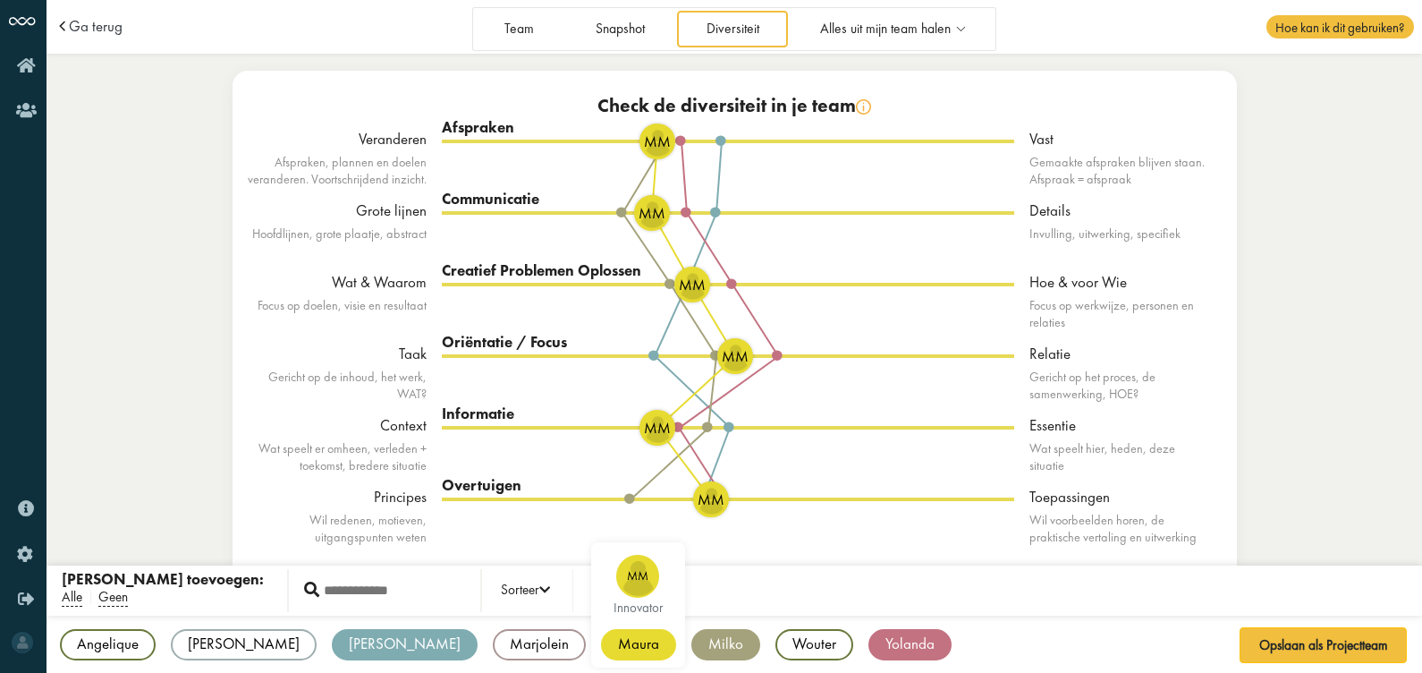
click at [601, 538] on div "Maura" at bounding box center [638, 644] width 75 height 31
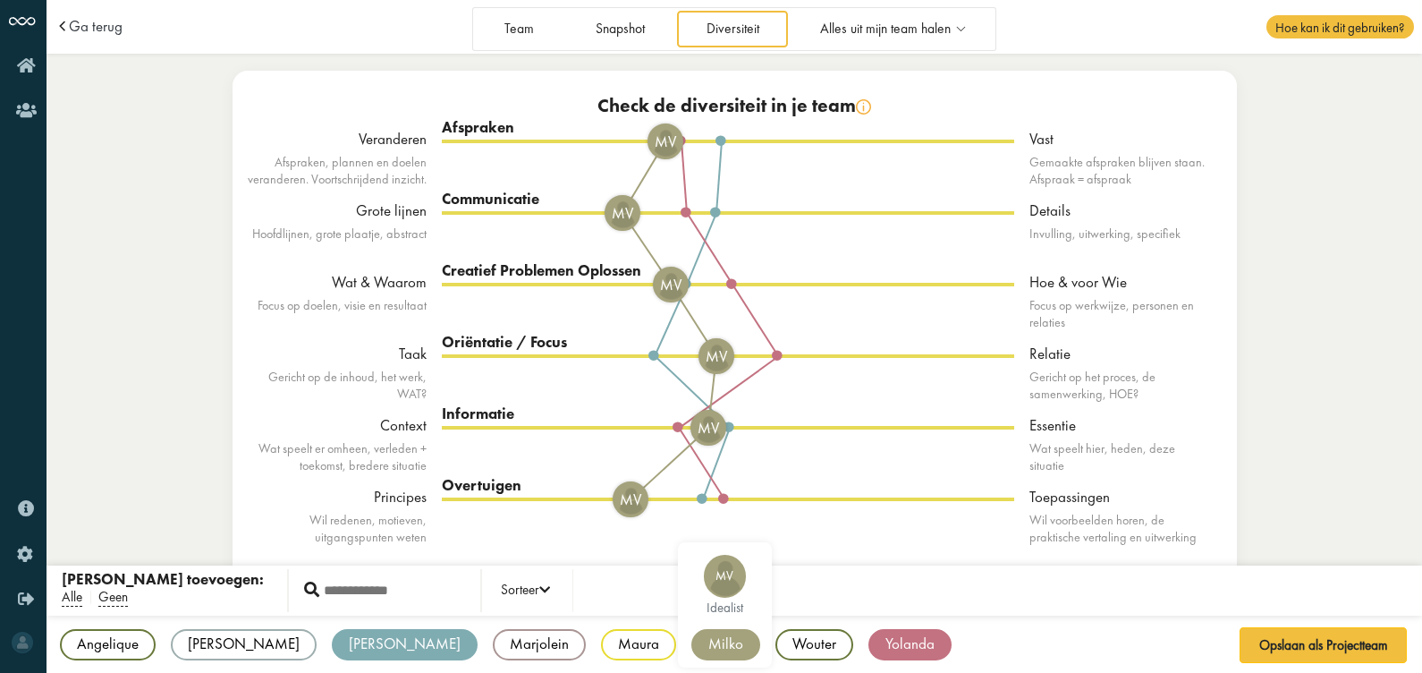
click at [692, 538] on div "Milko" at bounding box center [726, 644] width 69 height 31
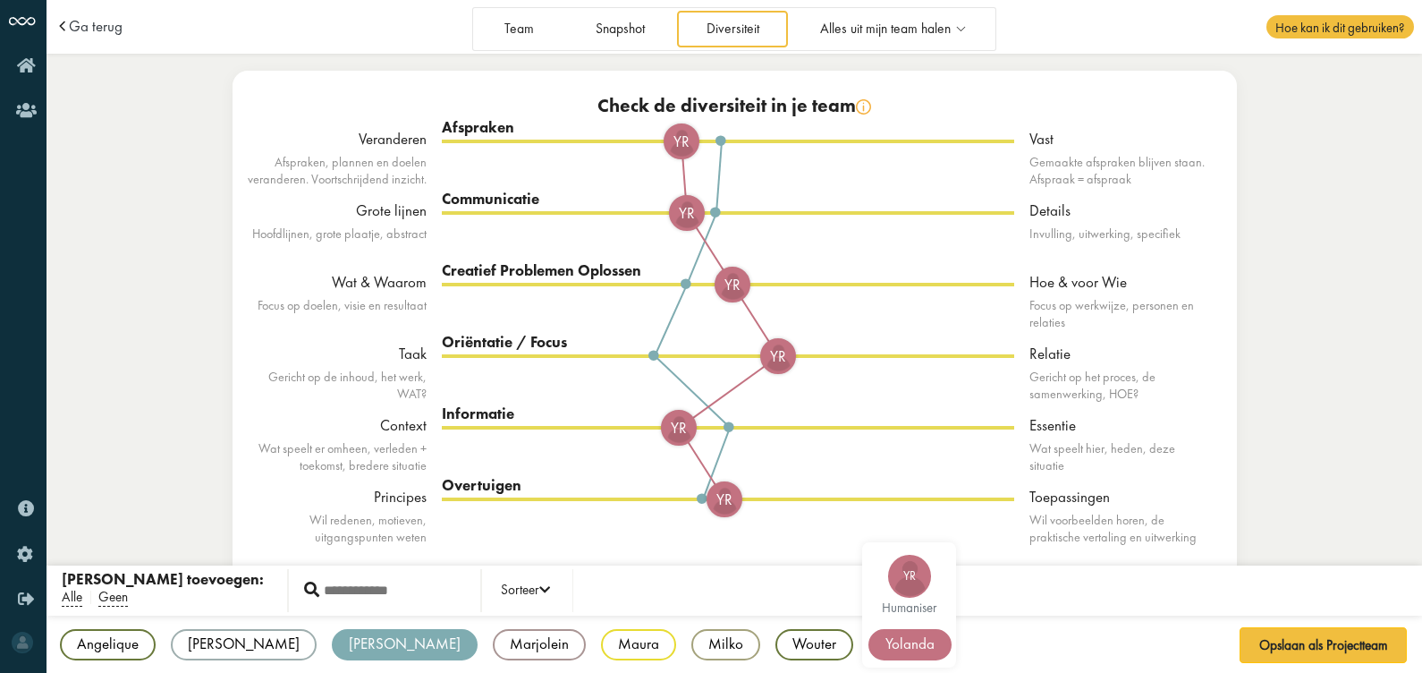
click at [869, 538] on div "Yolanda" at bounding box center [910, 644] width 83 height 31
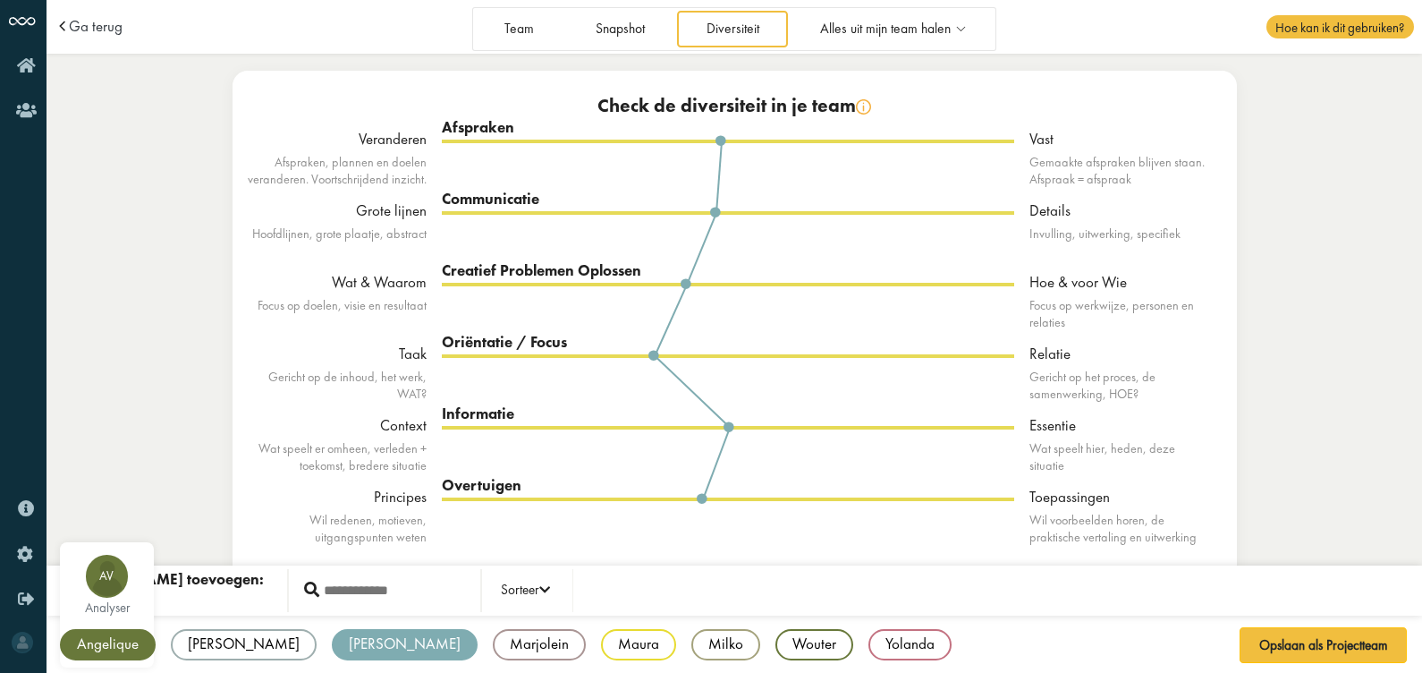
click at [148, 538] on div "Angelique" at bounding box center [108, 644] width 96 height 31
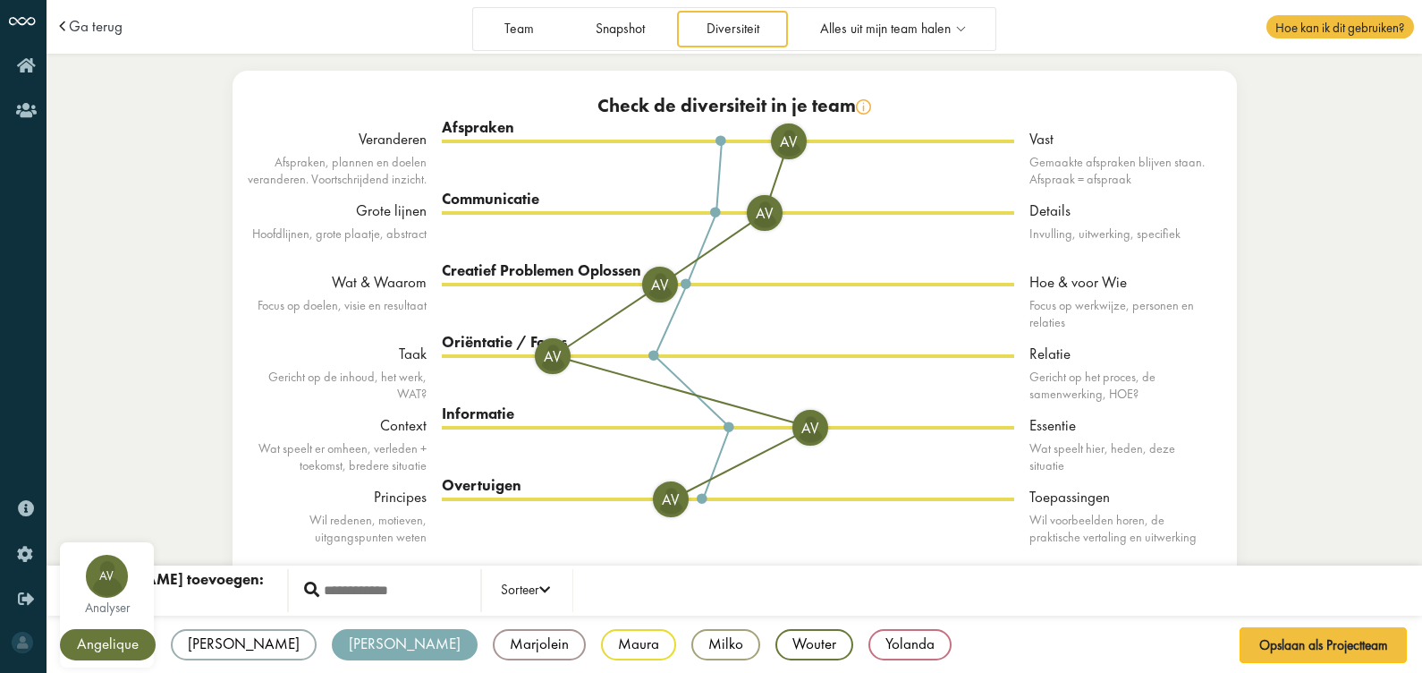
click at [148, 538] on div "Angelique" at bounding box center [108, 644] width 96 height 31
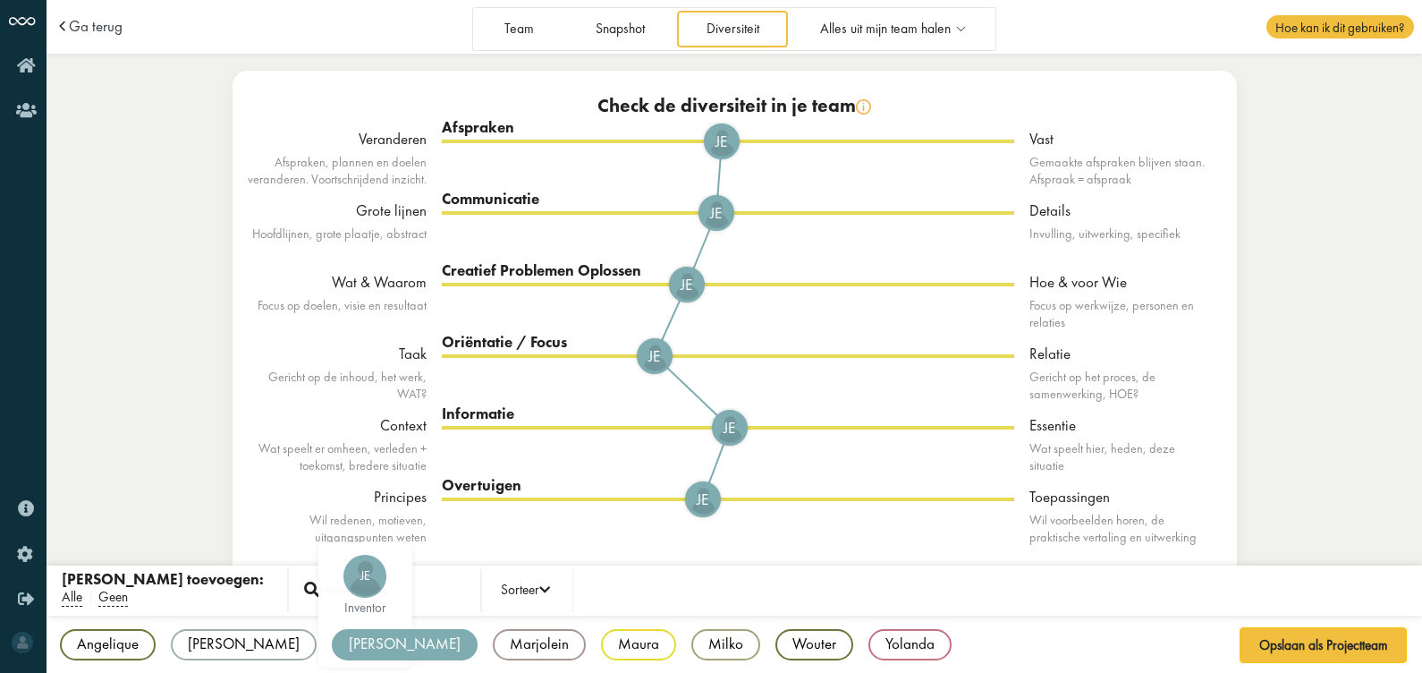
click at [332, 538] on div "[PERSON_NAME]" at bounding box center [405, 644] width 146 height 31
